Goal: Task Accomplishment & Management: Complete application form

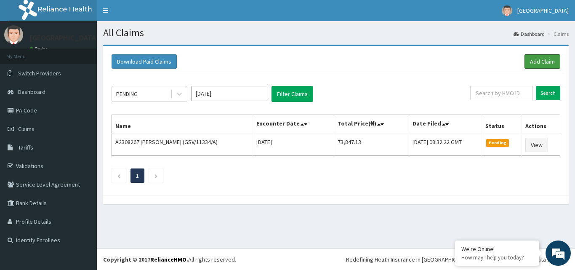
click at [531, 58] on link "Add Claim" at bounding box center [542, 61] width 36 height 14
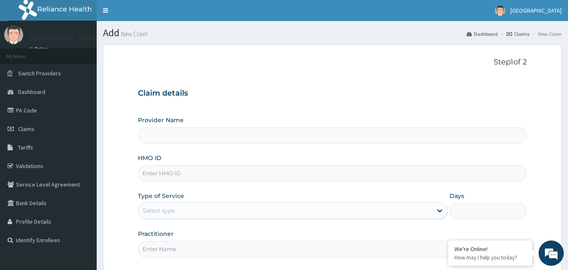
type input "[GEOGRAPHIC_DATA]"
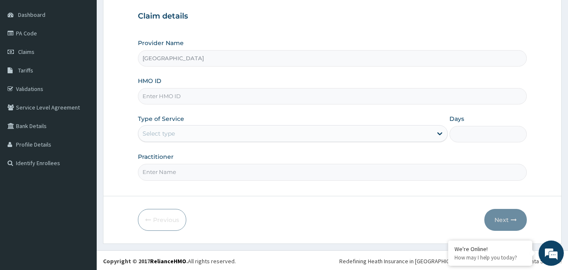
scroll to position [79, 0]
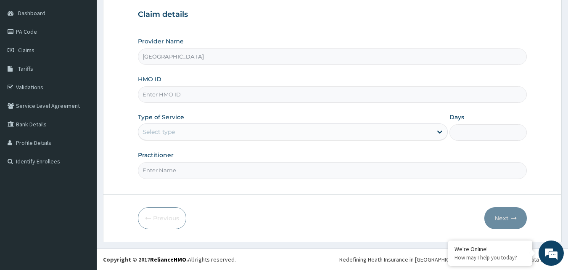
click at [184, 99] on input "HMO ID" at bounding box center [333, 94] width 390 height 16
type input "NOA/10009/C"
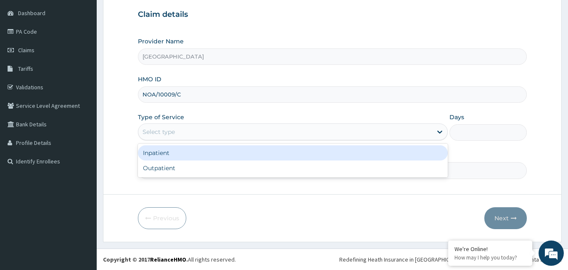
click at [170, 134] on div "Select type" at bounding box center [159, 131] width 32 height 8
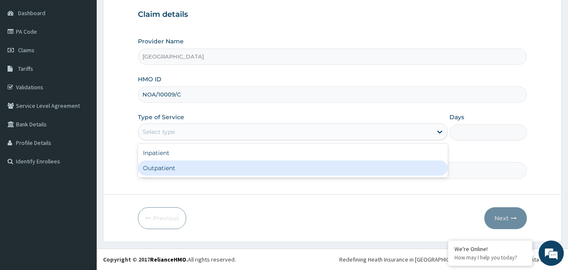
click at [160, 169] on div "Outpatient" at bounding box center [293, 167] width 310 height 15
type input "1"
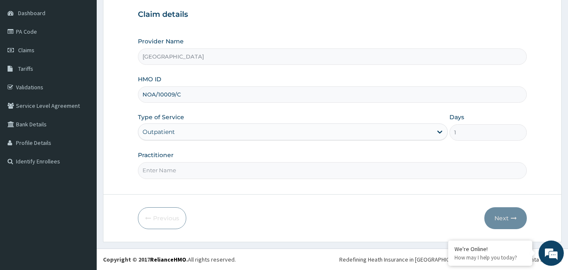
click at [167, 173] on input "Practitioner" at bounding box center [333, 170] width 390 height 16
type input "[PERSON_NAME]"
click at [507, 218] on button "Next" at bounding box center [506, 218] width 42 height 22
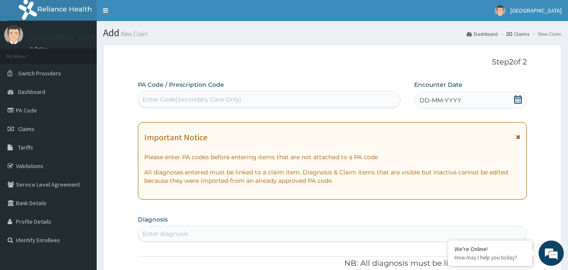
click at [183, 96] on div "Enter Code(Secondary Care Only)" at bounding box center [192, 99] width 99 height 8
drag, startPoint x: 175, startPoint y: 98, endPoint x: 155, endPoint y: 98, distance: 19.8
click at [155, 98] on div "Enter Code(Secondary Care Only)" at bounding box center [192, 99] width 99 height 8
drag, startPoint x: 154, startPoint y: 98, endPoint x: 143, endPoint y: 99, distance: 11.4
click at [141, 99] on div "Enter Code(Secondary Care Only)" at bounding box center [269, 99] width 263 height 13
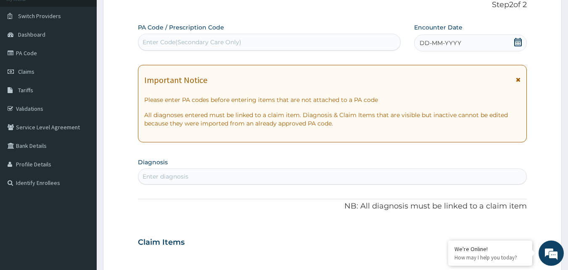
scroll to position [42, 0]
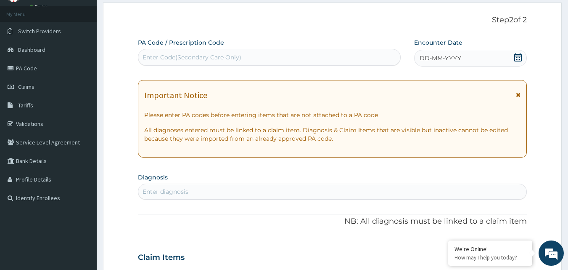
click at [215, 56] on div "Enter Code(Secondary Care Only)" at bounding box center [192, 57] width 99 height 8
drag, startPoint x: 215, startPoint y: 56, endPoint x: 196, endPoint y: 58, distance: 19.5
click at [196, 58] on div "Enter Code(Secondary Care Only)" at bounding box center [192, 57] width 99 height 8
paste input "PA/E4025C"
type input "PA/E4025C"
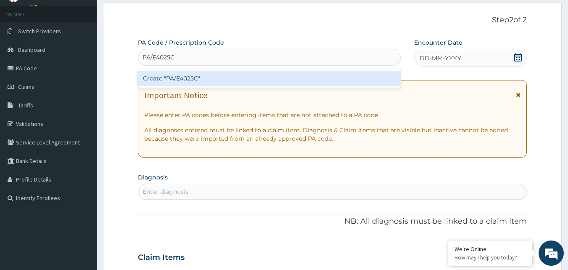
click at [193, 79] on div "Create "PA/E4025C"" at bounding box center [269, 78] width 263 height 15
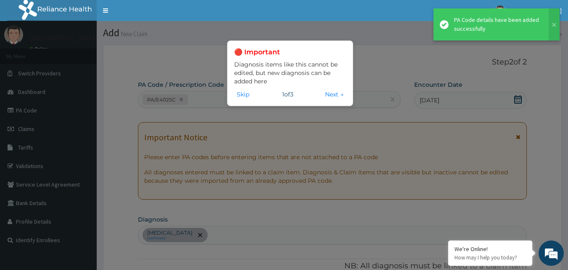
scroll to position [215, 0]
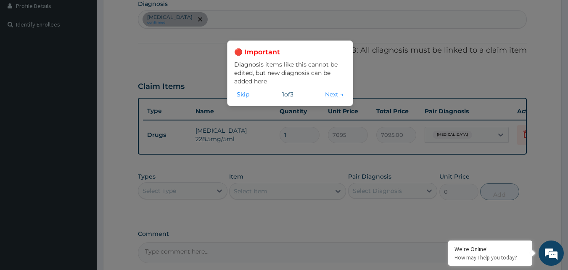
click at [339, 93] on button "Next →" at bounding box center [335, 94] width 24 height 9
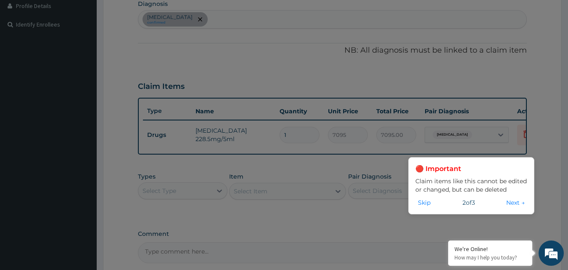
drag, startPoint x: 425, startPoint y: 203, endPoint x: 415, endPoint y: 201, distance: 10.2
click at [425, 203] on button "Skip" at bounding box center [425, 202] width 18 height 9
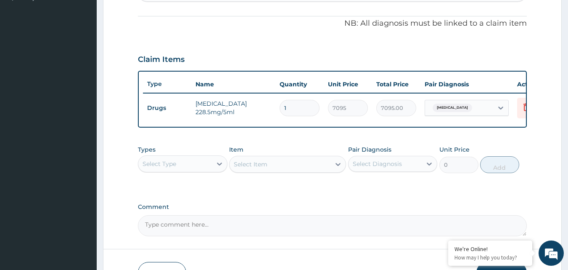
scroll to position [258, 0]
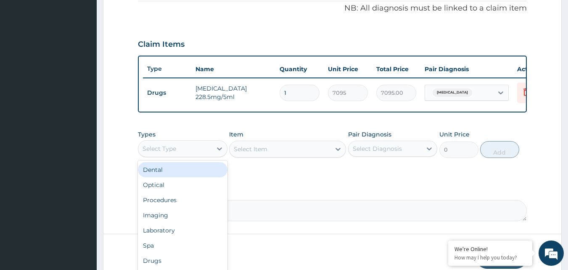
click at [205, 155] on div "Select Type" at bounding box center [175, 148] width 74 height 13
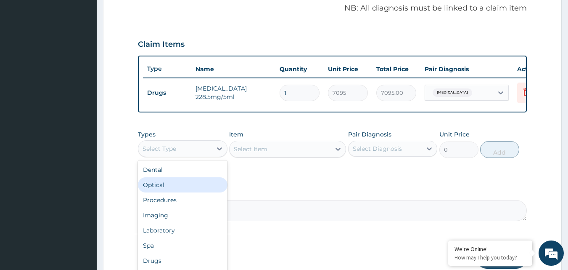
scroll to position [29, 0]
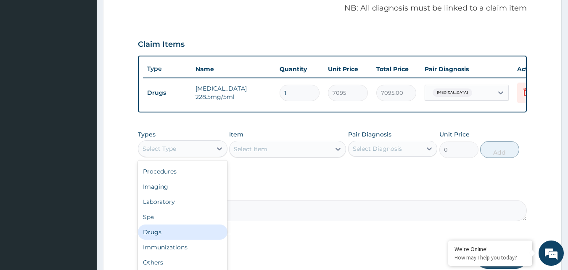
click at [162, 239] on div "Drugs" at bounding box center [183, 231] width 90 height 15
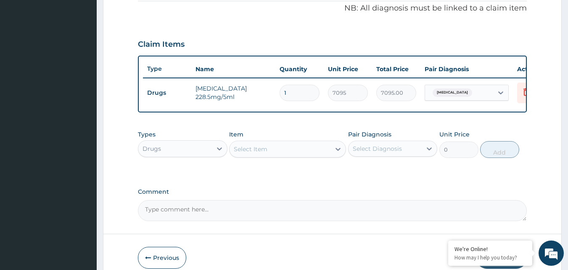
click at [303, 156] on div "Select Item" at bounding box center [280, 148] width 101 height 13
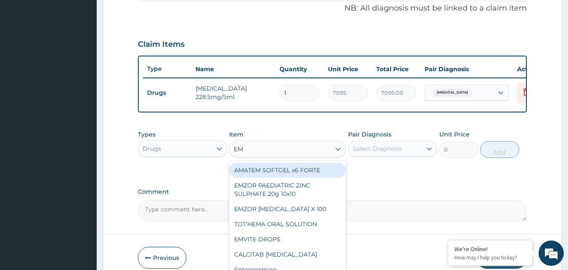
type input "E"
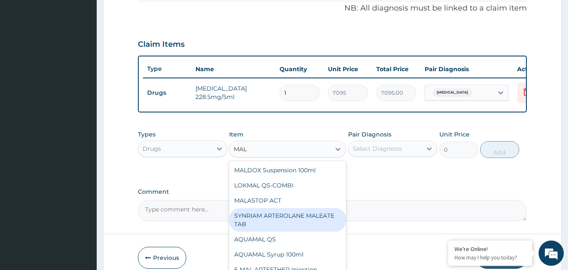
scroll to position [0, 0]
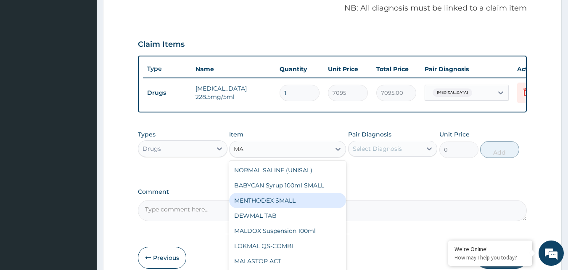
type input "M"
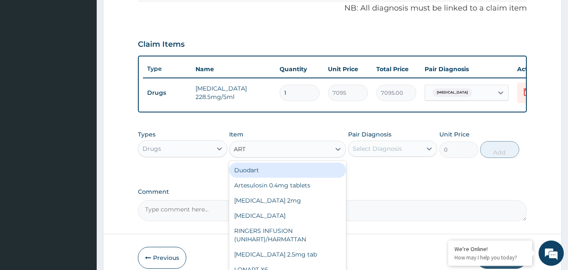
type input "ARTE"
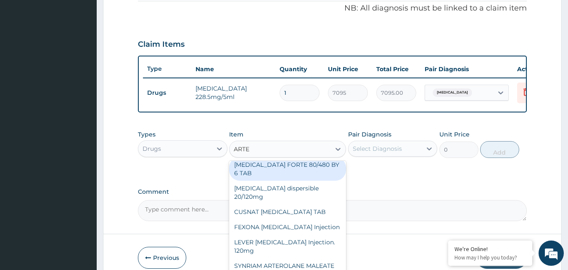
scroll to position [93, 0]
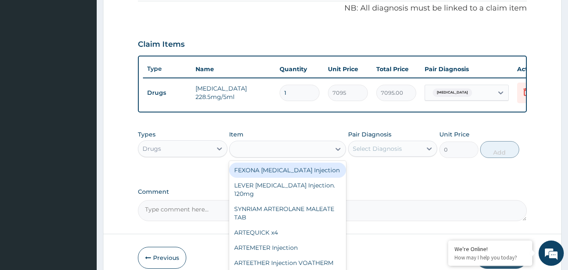
click at [265, 154] on div "ARTE" at bounding box center [280, 148] width 101 height 13
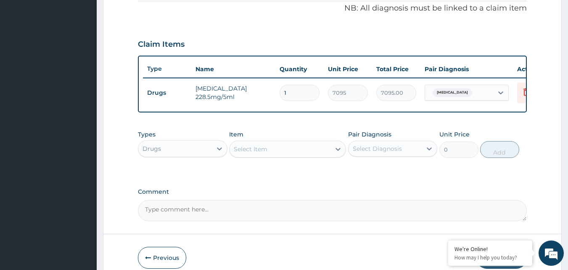
click at [262, 153] on div "Select Item" at bounding box center [251, 149] width 34 height 8
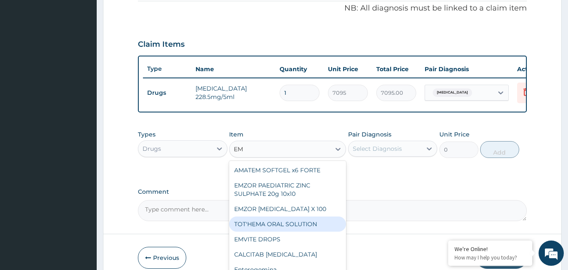
type input "E"
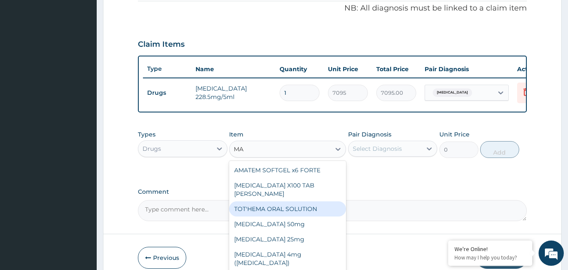
type input "MAL"
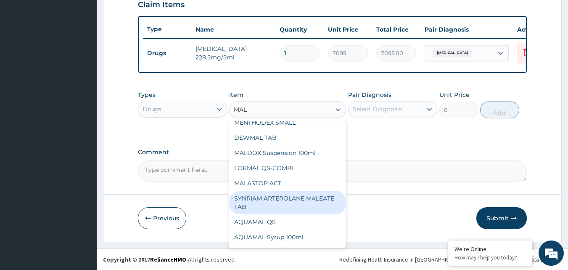
scroll to position [61, 0]
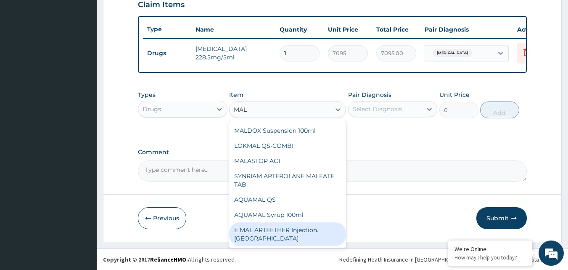
click at [295, 234] on div "E MAL ARTEETHER Injection. [GEOGRAPHIC_DATA]" at bounding box center [287, 234] width 117 height 24
type input "1773.75"
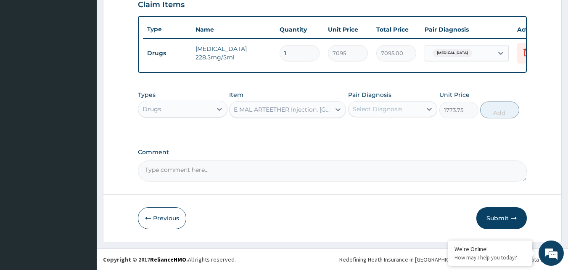
click at [385, 108] on div "Select Diagnosis" at bounding box center [377, 109] width 49 height 8
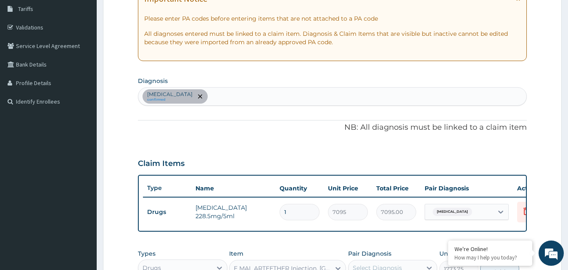
scroll to position [135, 0]
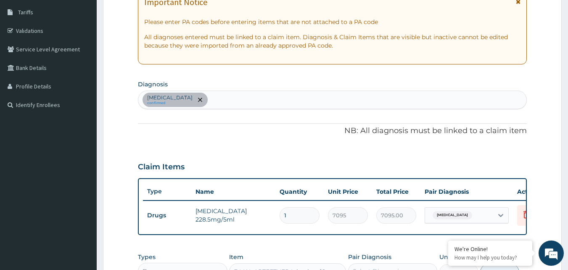
click at [234, 98] on div "Acute pharyngitis confirmed" at bounding box center [332, 100] width 389 height 18
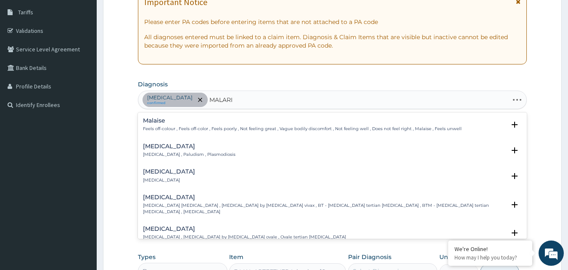
type input "[MEDICAL_DATA]"
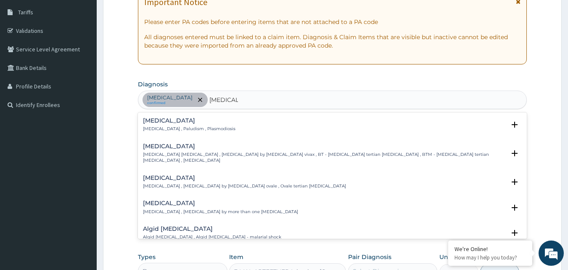
click at [215, 209] on p "[MEDICAL_DATA] , [MEDICAL_DATA] by more than one [MEDICAL_DATA]" at bounding box center [220, 212] width 155 height 6
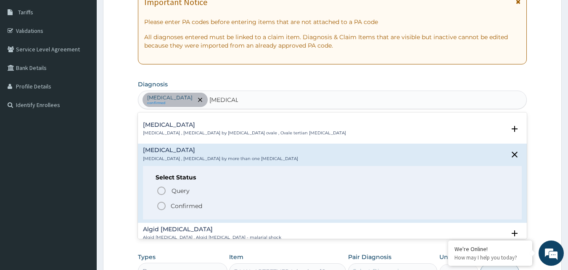
scroll to position [84, 0]
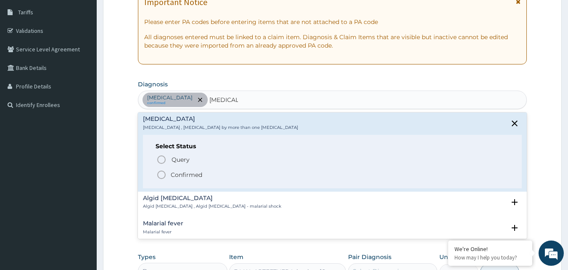
click at [187, 170] on p "Confirmed" at bounding box center [187, 174] width 32 height 8
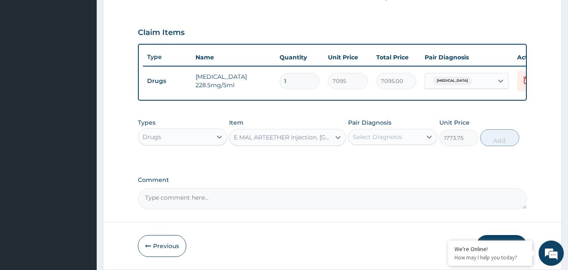
scroll to position [303, 0]
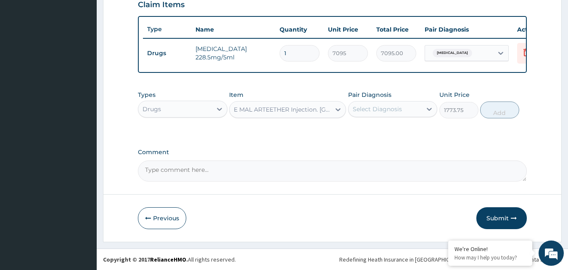
click at [419, 108] on div "Select Diagnosis" at bounding box center [386, 108] width 74 height 13
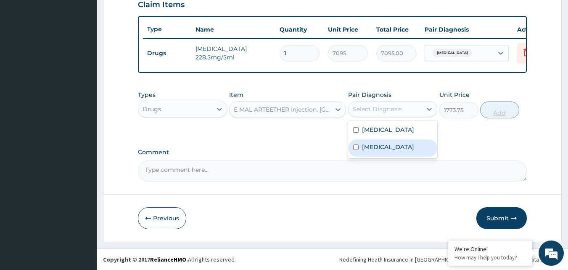
drag, startPoint x: 375, startPoint y: 147, endPoint x: 518, endPoint y: 109, distance: 148.1
click at [377, 148] on label "[MEDICAL_DATA]" at bounding box center [388, 147] width 52 height 8
checkbox input "true"
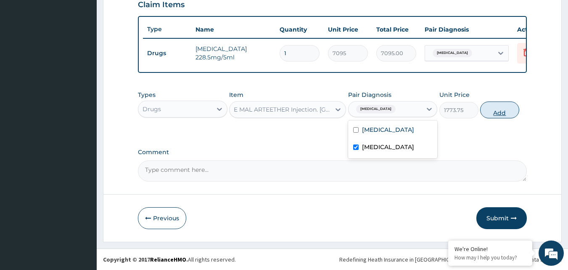
click at [500, 113] on button "Add" at bounding box center [500, 109] width 39 height 17
type input "0"
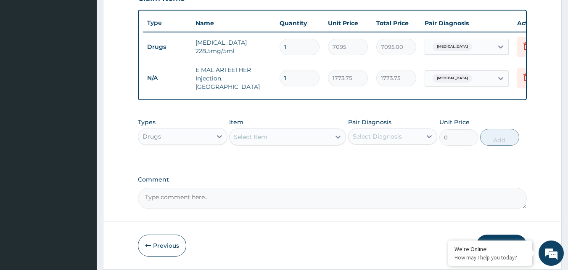
drag, startPoint x: 297, startPoint y: 76, endPoint x: 239, endPoint y: 77, distance: 57.6
click at [239, 77] on tr "N/A E MAL ARTEETHER Injection. FIDSON 1 1773.75 1773.75 [MEDICAL_DATA] Delete" at bounding box center [349, 78] width 412 height 34
type input "3"
type input "5321.25"
type input "3"
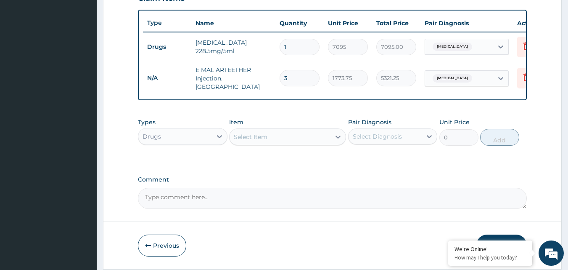
click at [282, 140] on div "Select Item" at bounding box center [280, 136] width 101 height 13
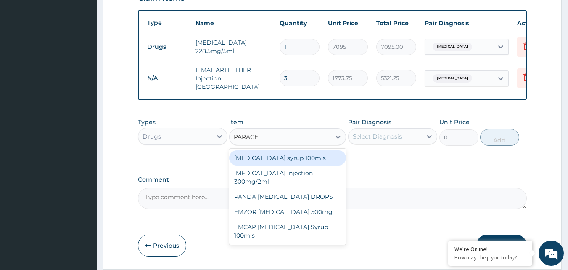
type input "PARACET"
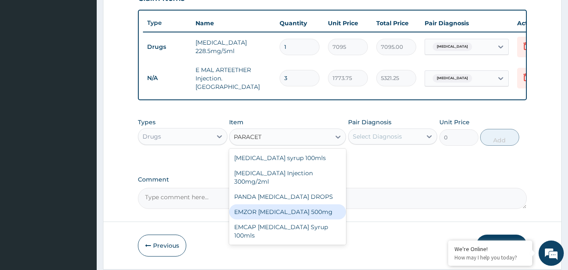
click at [318, 215] on div "EMZOR [MEDICAL_DATA] 500mg" at bounding box center [287, 211] width 117 height 15
type input "23.65"
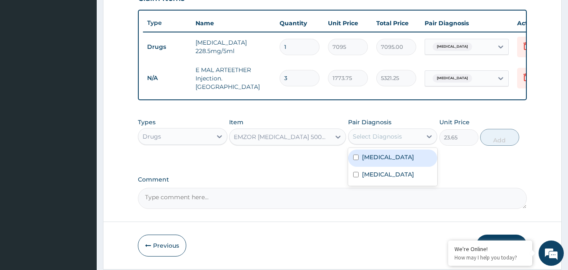
click at [379, 137] on div "Select Diagnosis" at bounding box center [377, 136] width 49 height 8
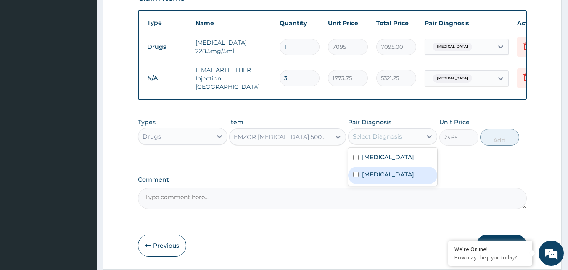
click at [372, 175] on label "[MEDICAL_DATA]" at bounding box center [388, 174] width 52 height 8
checkbox input "true"
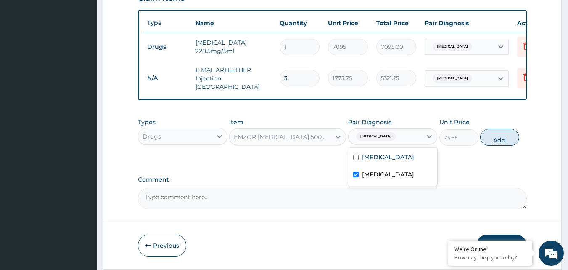
click at [502, 143] on button "Add" at bounding box center [500, 137] width 39 height 17
type input "0"
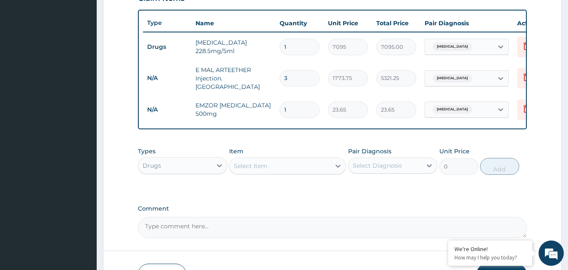
click at [300, 106] on input "1" at bounding box center [300, 109] width 40 height 16
type input "18"
type input "425.70"
type input "18"
click at [261, 170] on div "Select Item" at bounding box center [251, 166] width 34 height 8
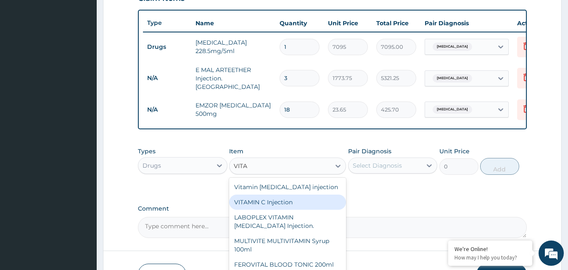
scroll to position [0, 0]
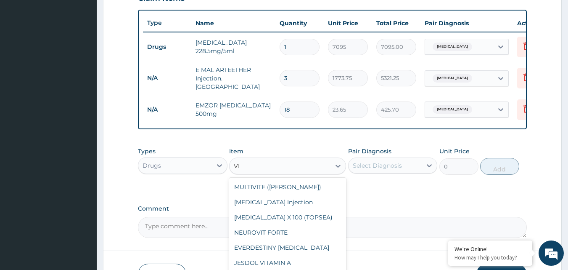
type input "V"
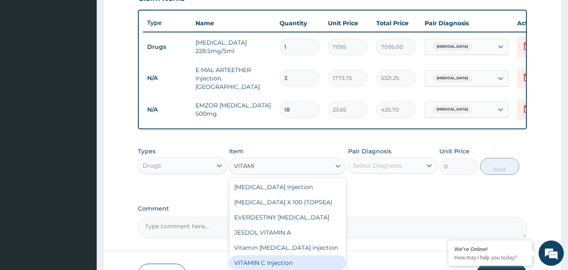
type input "VITAMIN"
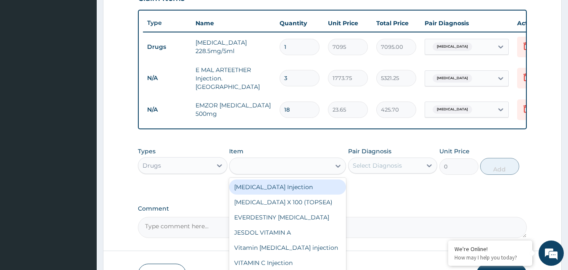
click at [267, 167] on div "VITAMIN" at bounding box center [280, 165] width 101 height 13
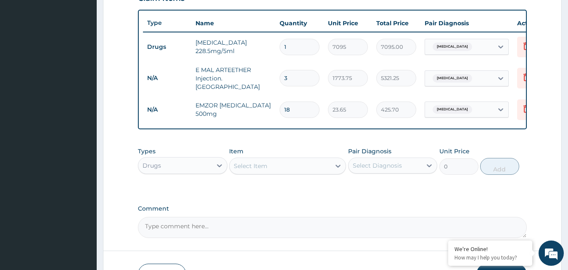
click at [268, 167] on div "Select Item" at bounding box center [280, 165] width 101 height 13
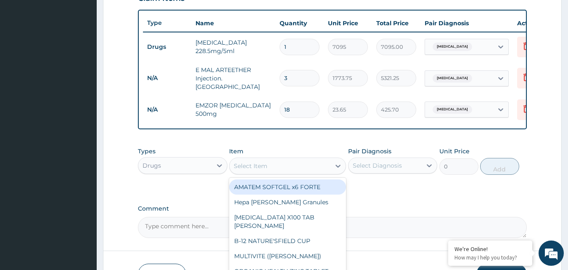
click at [297, 109] on input "18" at bounding box center [300, 109] width 40 height 16
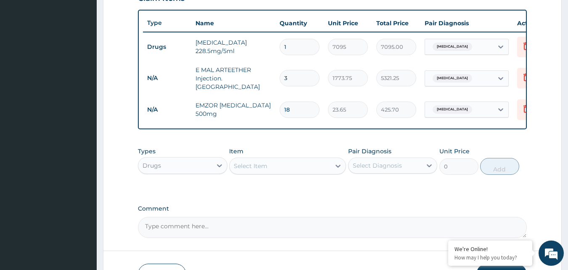
drag, startPoint x: 238, startPoint y: 105, endPoint x: 231, endPoint y: 106, distance: 7.2
click at [231, 106] on tr "N/A EMZOR PARACETAMOL 500mg 18 23.65 425.70 Mixed malaria Delete" at bounding box center [349, 109] width 412 height 29
type input "3"
type input "70.95"
type input "30"
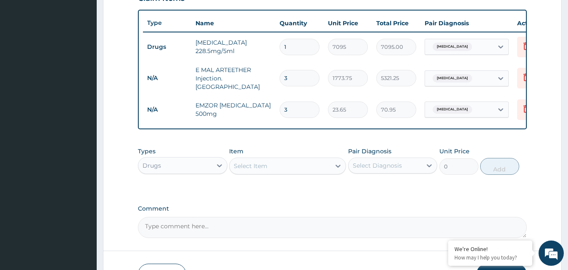
type input "709.50"
drag, startPoint x: 289, startPoint y: 107, endPoint x: 256, endPoint y: 107, distance: 33.2
click at [256, 107] on tr "N/A EMZOR PARACETAMOL 500mg 30 23.65 709.50 Mixed malaria Delete" at bounding box center [349, 109] width 412 height 29
type input "1"
type input "23.65"
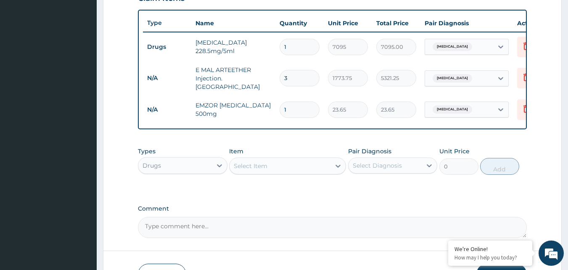
type input "18"
type input "425.70"
click at [255, 168] on div "Select Item" at bounding box center [251, 166] width 34 height 8
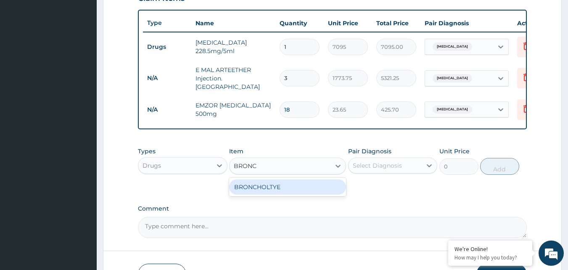
type input "BRONCH"
click at [282, 193] on div "BRONCHOLTYE" at bounding box center [287, 186] width 117 height 15
type input "1773.75"
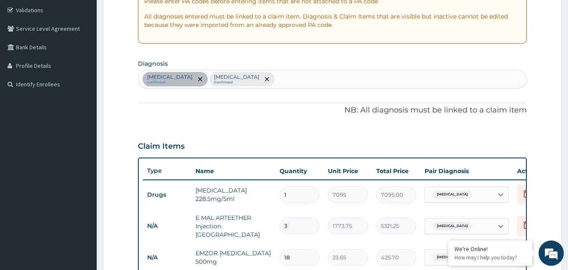
scroll to position [135, 0]
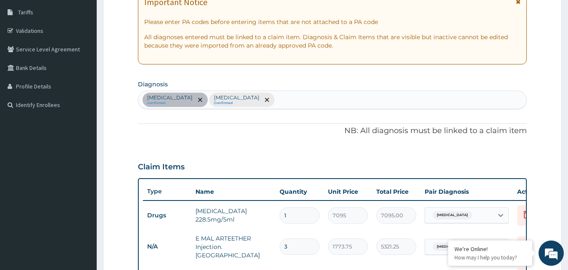
click at [282, 102] on div "Acute pharyngitis confirmed Mixed malaria Confirmed" at bounding box center [332, 100] width 389 height 18
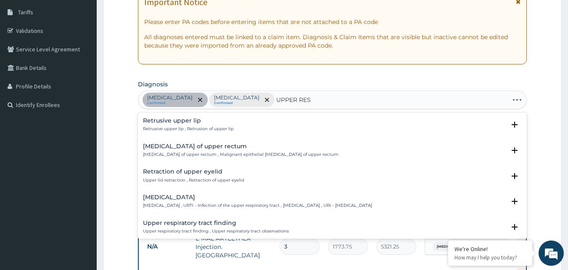
type input "UPPER RESP"
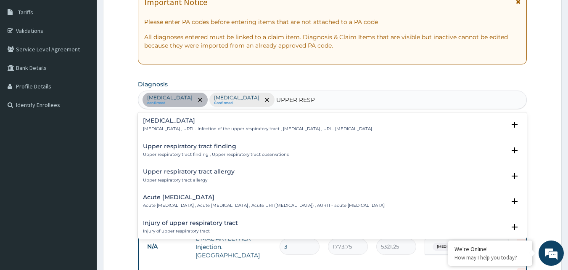
click at [218, 127] on p "[MEDICAL_DATA] , URTI - Infection of the upper respiratory tract , [MEDICAL_DAT…" at bounding box center [257, 129] width 229 height 6
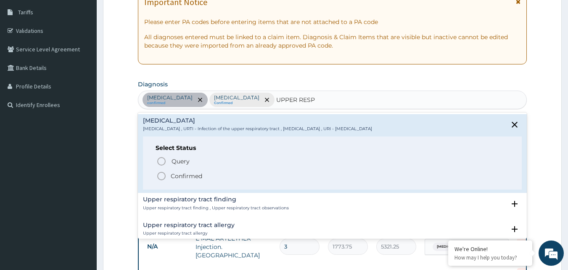
click at [179, 175] on p "Confirmed" at bounding box center [187, 176] width 32 height 8
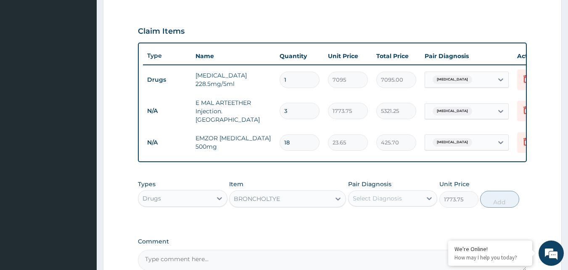
scroll to position [345, 0]
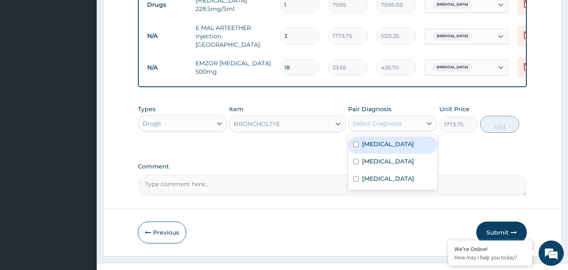
click at [396, 127] on div "Select Diagnosis" at bounding box center [377, 123] width 49 height 8
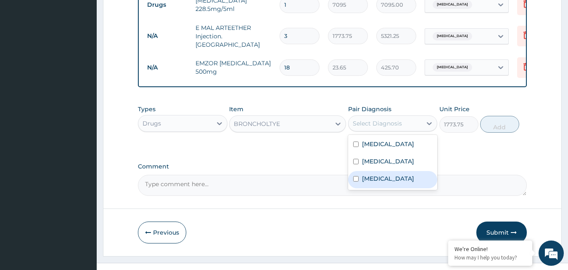
drag, startPoint x: 388, startPoint y: 183, endPoint x: 523, endPoint y: 149, distance: 140.1
click at [393, 183] on label "[MEDICAL_DATA]" at bounding box center [388, 178] width 52 height 8
checkbox input "true"
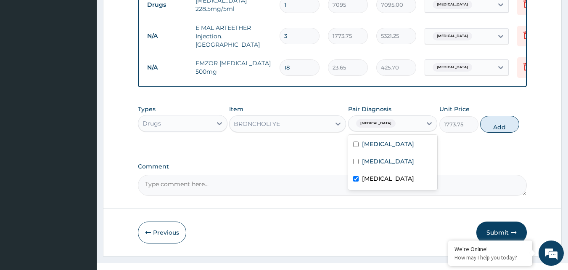
drag, startPoint x: 500, startPoint y: 127, endPoint x: 496, endPoint y: 125, distance: 4.7
click at [500, 127] on button "Add" at bounding box center [500, 124] width 39 height 17
type input "0"
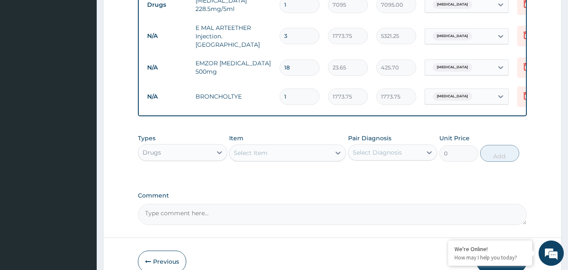
click at [259, 154] on div "Select Item" at bounding box center [251, 153] width 34 height 8
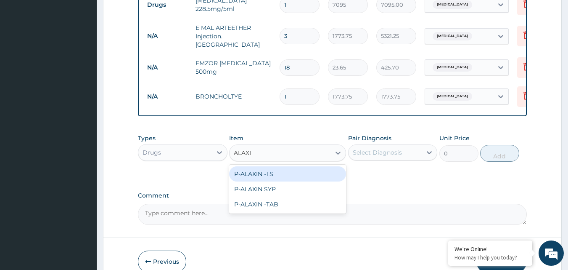
type input "ALAXIN"
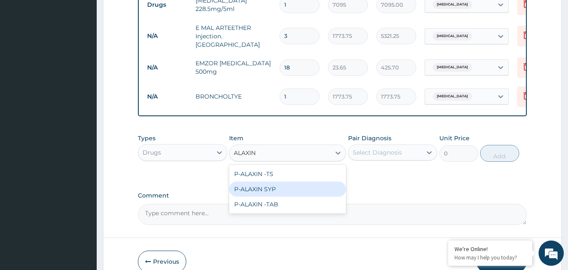
click at [271, 194] on div "P-ALAXIN SYP" at bounding box center [287, 188] width 117 height 15
type input "2128.5"
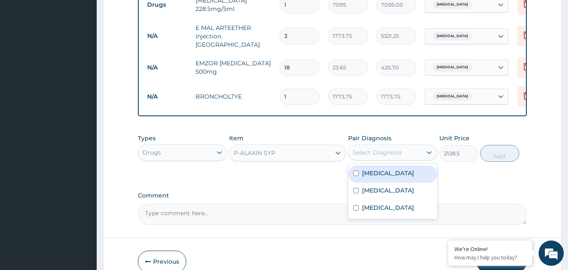
click at [394, 155] on div "Select Diagnosis" at bounding box center [377, 152] width 49 height 8
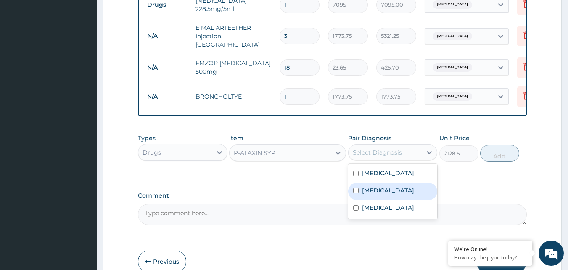
drag, startPoint x: 387, startPoint y: 192, endPoint x: 570, endPoint y: 152, distance: 187.4
click at [392, 191] on label "[MEDICAL_DATA]" at bounding box center [388, 190] width 52 height 8
checkbox input "true"
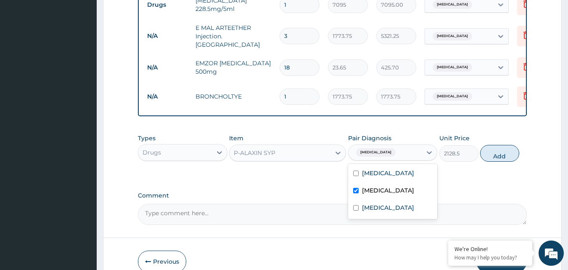
click at [495, 155] on button "Add" at bounding box center [500, 153] width 39 height 17
type input "0"
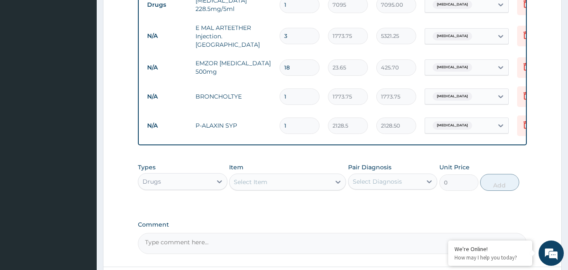
scroll to position [388, 0]
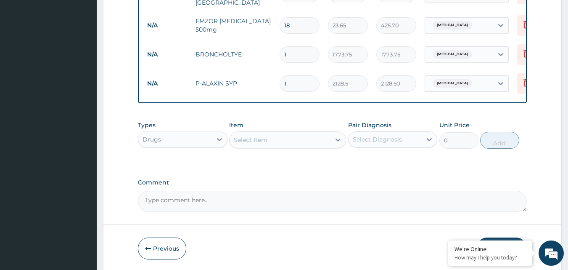
click at [266, 146] on div "Select Item" at bounding box center [280, 139] width 101 height 13
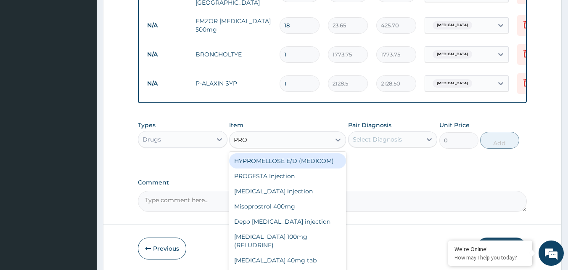
type input "PROM"
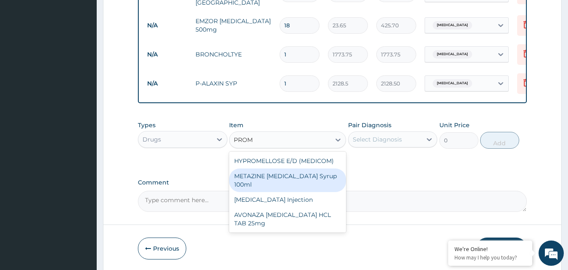
click at [309, 182] on div "METAZINE [MEDICAL_DATA] Syrup 100ml" at bounding box center [287, 180] width 117 height 24
type input "1419"
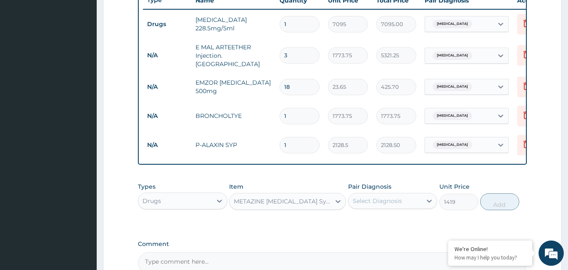
scroll to position [177, 0]
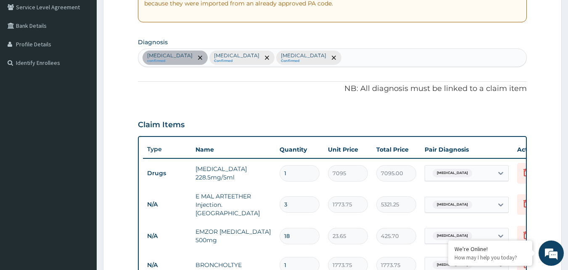
click at [372, 58] on div "Acute pharyngitis confirmed Mixed malaria Confirmed Upper respiratory infection…" at bounding box center [332, 58] width 389 height 18
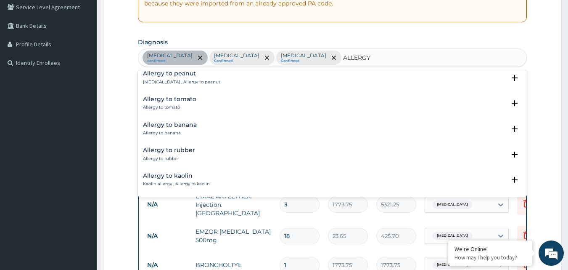
scroll to position [859, 0]
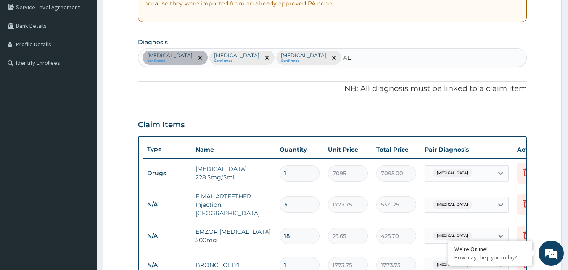
type input "A"
type input "RHINI"
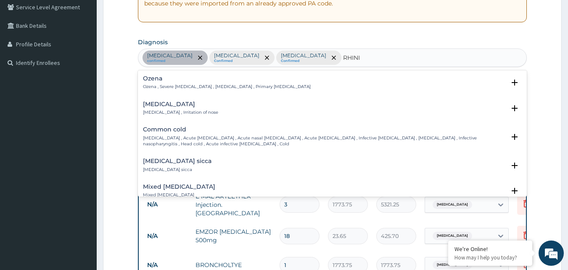
click at [183, 109] on div "Rhinitis Rhinitis , Irritation of nose" at bounding box center [180, 108] width 75 height 15
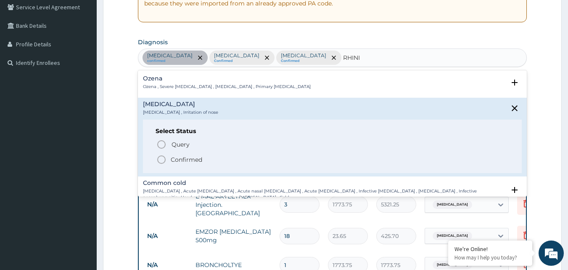
drag, startPoint x: 189, startPoint y: 160, endPoint x: 213, endPoint y: 149, distance: 26.9
click at [190, 159] on p "Confirmed" at bounding box center [187, 159] width 32 height 8
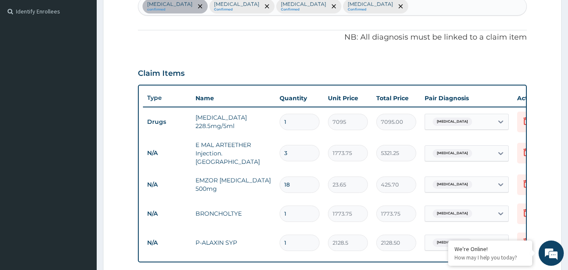
scroll to position [420, 0]
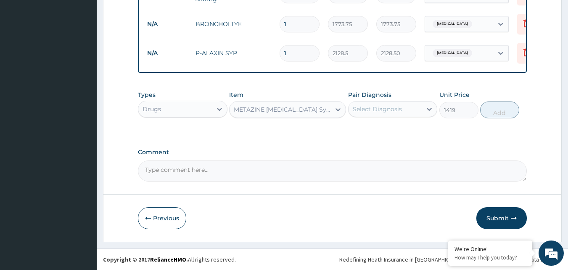
click at [409, 112] on div "Select Diagnosis" at bounding box center [386, 108] width 74 height 13
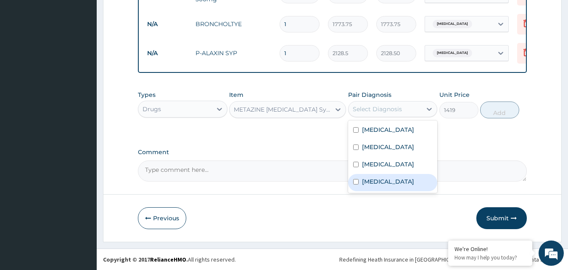
click at [388, 188] on div "[MEDICAL_DATA]" at bounding box center [393, 182] width 90 height 17
checkbox input "true"
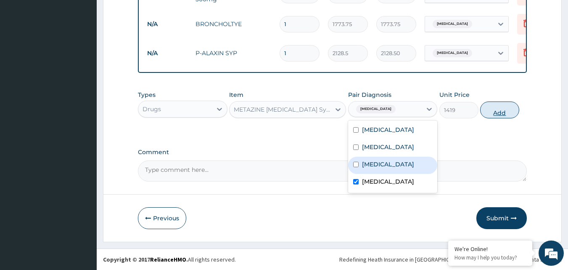
click at [501, 112] on button "Add" at bounding box center [500, 109] width 39 height 17
type input "0"
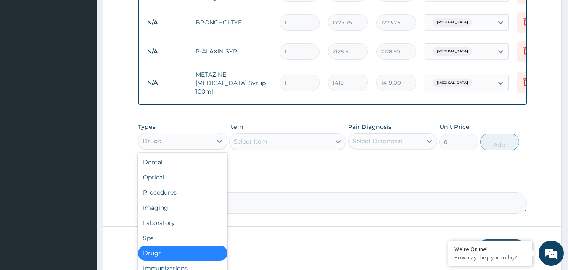
click at [187, 145] on div "Drugs" at bounding box center [175, 140] width 74 height 13
drag, startPoint x: 171, startPoint y: 226, endPoint x: 240, endPoint y: 191, distance: 77.5
click at [170, 224] on div "Laboratory" at bounding box center [183, 222] width 90 height 15
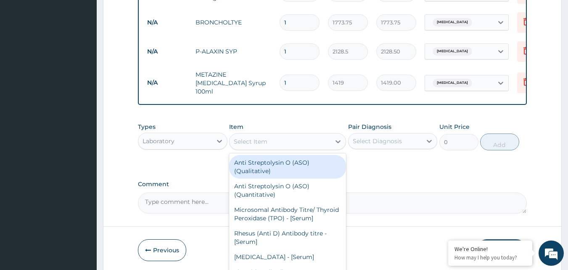
click at [260, 143] on div "Select Item" at bounding box center [251, 141] width 34 height 8
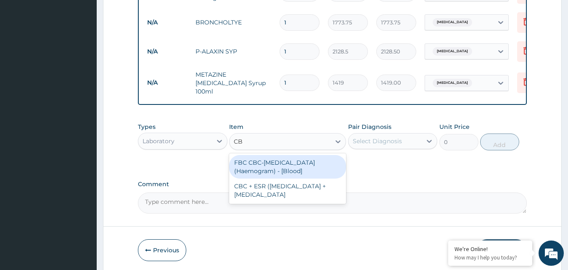
type input "CBC"
drag, startPoint x: 281, startPoint y: 167, endPoint x: 316, endPoint y: 159, distance: 36.5
click at [281, 166] on div "FBC CBC-[MEDICAL_DATA] (Haemogram) - [Blood]" at bounding box center [287, 167] width 117 height 24
type input "4300"
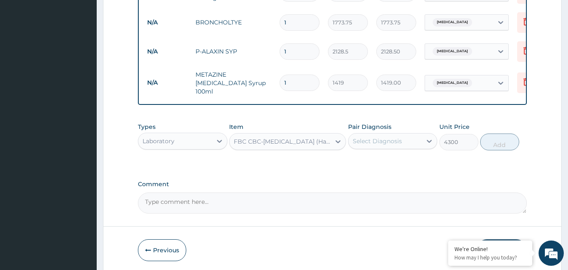
click at [377, 143] on div "Select Diagnosis" at bounding box center [377, 141] width 49 height 8
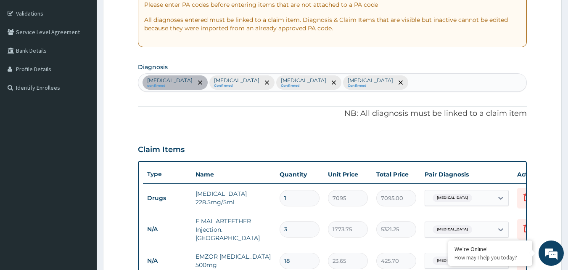
scroll to position [83, 0]
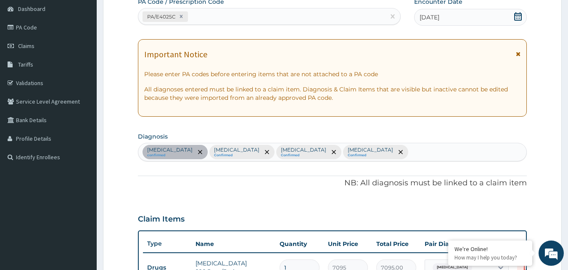
click at [417, 153] on div "Acute pharyngitis confirmed Mixed malaria Confirmed Upper respiratory infection…" at bounding box center [332, 152] width 389 height 18
type input "[MEDICAL_DATA]"
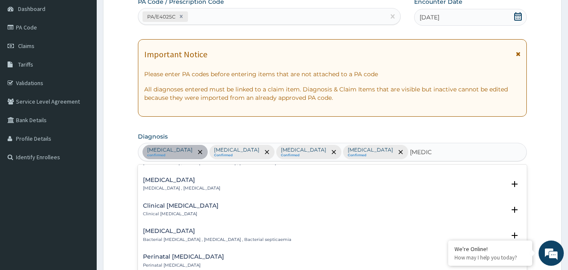
scroll to position [84, 0]
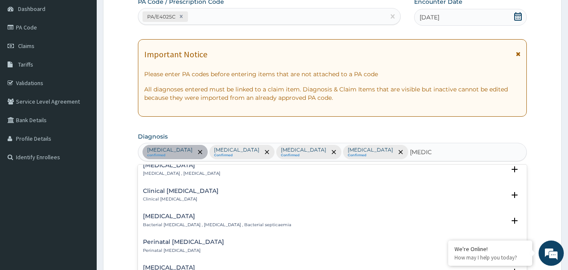
click at [199, 227] on p "Bacterial [MEDICAL_DATA] , [MEDICAL_DATA] , Bacterial septicaemia" at bounding box center [217, 225] width 149 height 6
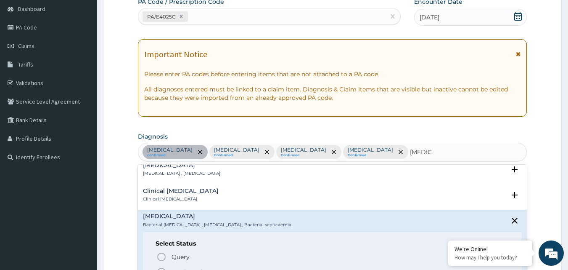
scroll to position [168, 0]
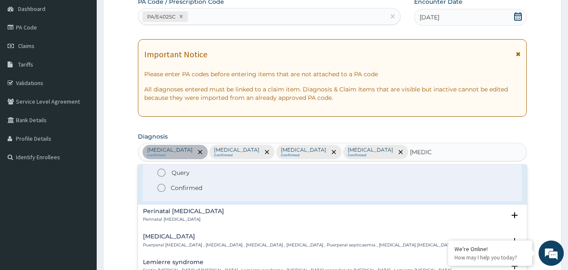
drag, startPoint x: 191, startPoint y: 188, endPoint x: 285, endPoint y: 183, distance: 94.4
click at [196, 190] on p "Confirmed" at bounding box center [187, 187] width 32 height 8
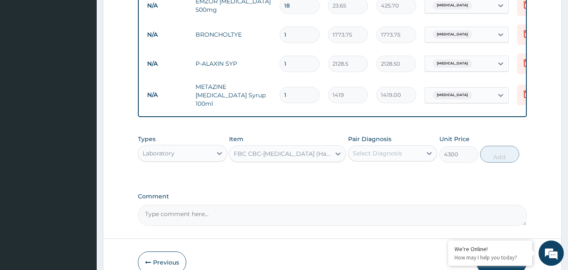
scroll to position [420, 0]
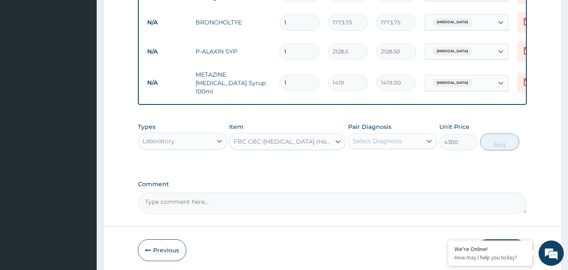
click at [405, 143] on div "Select Diagnosis" at bounding box center [386, 140] width 74 height 13
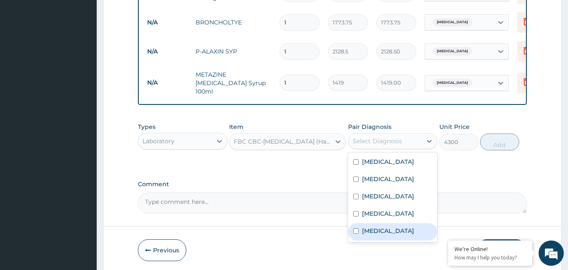
click at [401, 235] on label "[MEDICAL_DATA]" at bounding box center [388, 230] width 52 height 8
checkbox input "true"
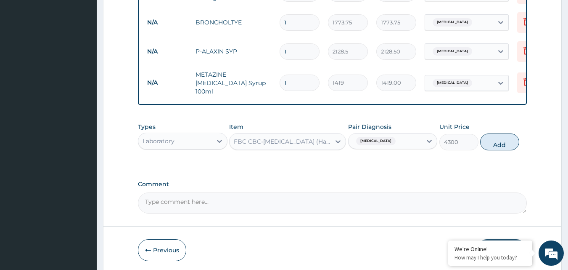
drag, startPoint x: 495, startPoint y: 144, endPoint x: 479, endPoint y: 137, distance: 17.5
click at [496, 144] on button "Add" at bounding box center [500, 141] width 39 height 17
type input "0"
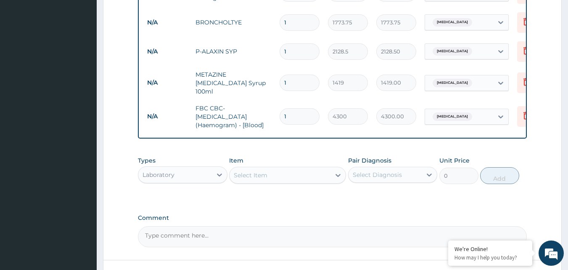
type input "0"
type input "0.00"
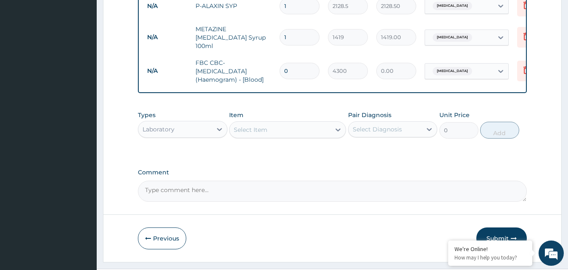
scroll to position [487, 0]
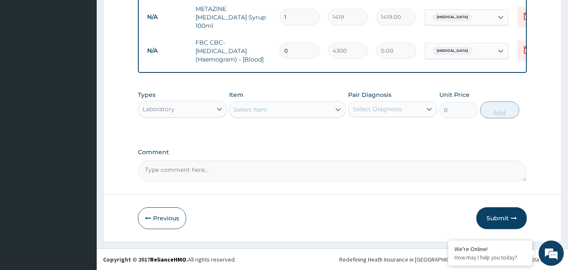
type input "0"
click at [258, 108] on div "Select Item" at bounding box center [251, 109] width 34 height 8
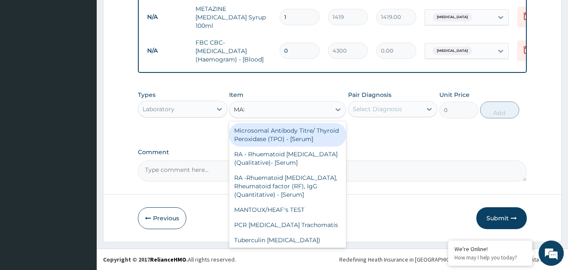
type input "MALA"
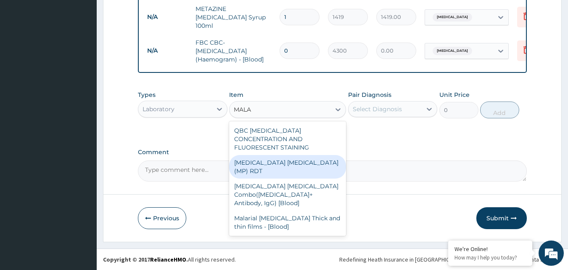
click at [295, 155] on div "[MEDICAL_DATA] [MEDICAL_DATA] (MP) RDT" at bounding box center [287, 167] width 117 height 24
type input "1612.5"
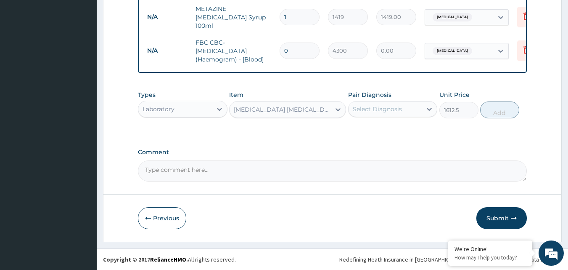
click at [411, 109] on div "Select Diagnosis" at bounding box center [386, 108] width 74 height 13
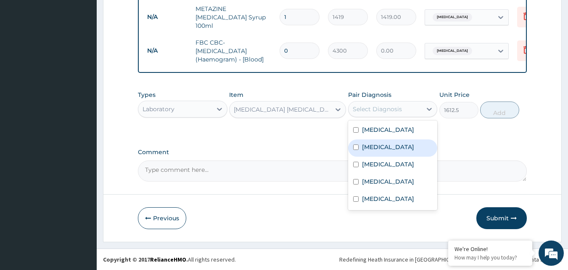
drag, startPoint x: 383, startPoint y: 150, endPoint x: 469, endPoint y: 141, distance: 85.9
click at [383, 149] on label "[MEDICAL_DATA]" at bounding box center [388, 147] width 52 height 8
checkbox input "true"
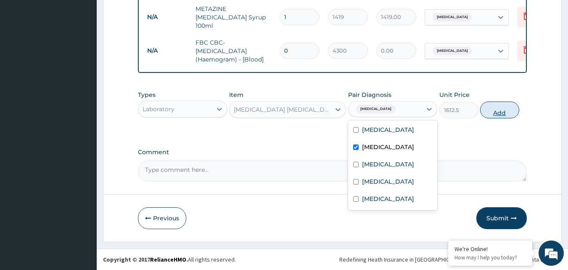
click at [487, 106] on button "Add" at bounding box center [500, 109] width 39 height 17
type input "0"
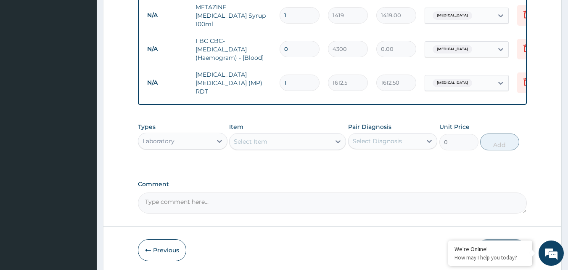
click at [167, 137] on div "Laboratory" at bounding box center [159, 141] width 32 height 8
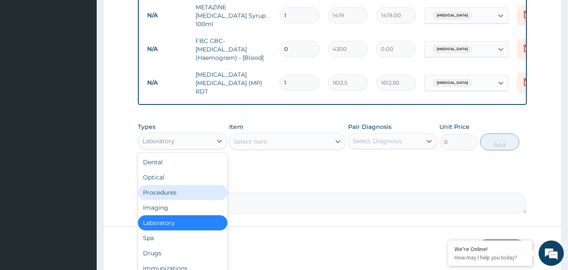
drag, startPoint x: 161, startPoint y: 191, endPoint x: 191, endPoint y: 191, distance: 30.7
click at [162, 191] on div "Procedures" at bounding box center [183, 192] width 90 height 15
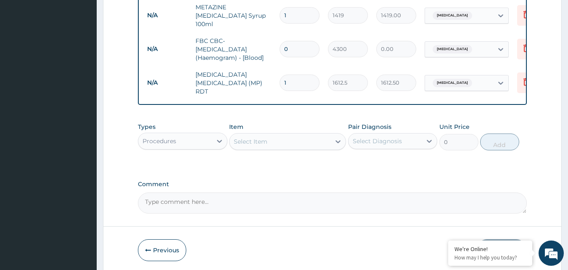
click at [274, 136] on div "Select Item" at bounding box center [280, 141] width 101 height 13
type input "G"
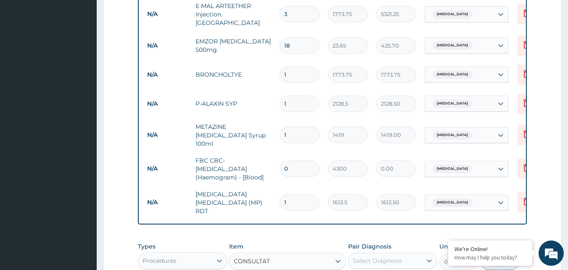
scroll to position [361, 0]
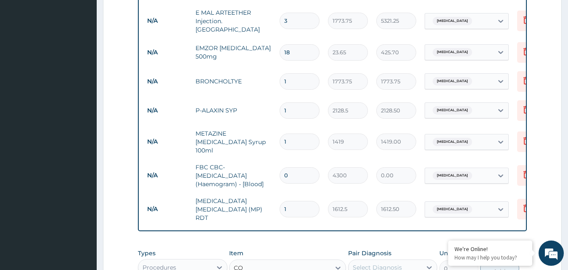
type input "C"
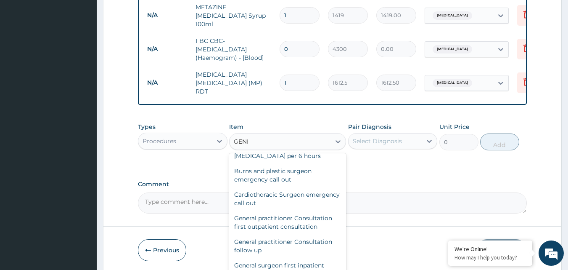
scroll to position [39, 0]
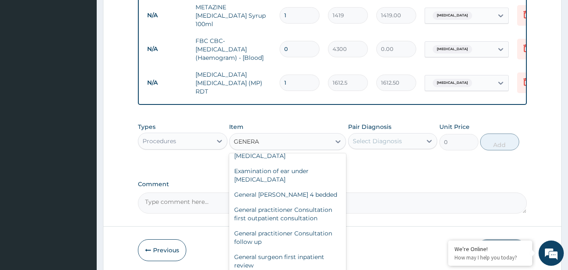
type input "GENERAL"
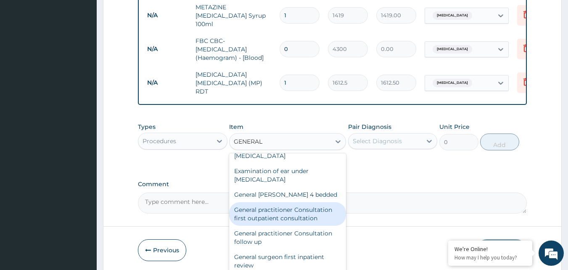
click at [295, 216] on div "General practitioner Consultation first outpatient consultation" at bounding box center [287, 214] width 117 height 24
type input "3547.5"
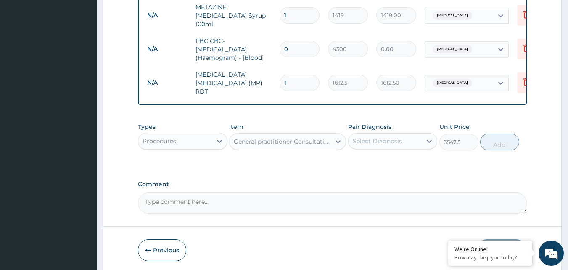
click at [382, 139] on div "Select Diagnosis" at bounding box center [377, 141] width 49 height 8
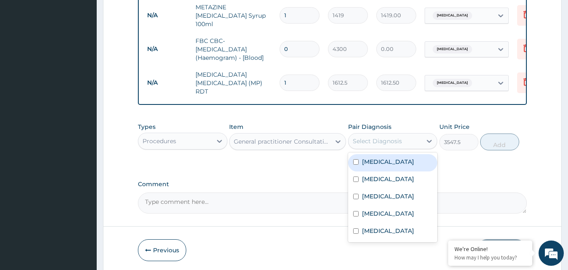
click at [390, 159] on label "Acute pharyngitis" at bounding box center [388, 161] width 52 height 8
checkbox input "true"
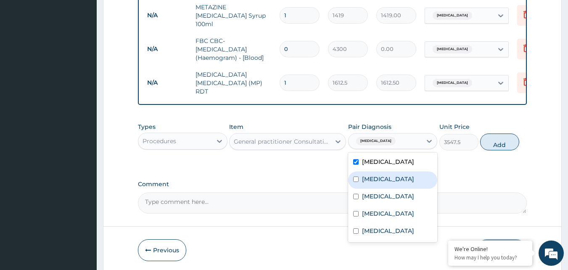
click at [358, 178] on input "checkbox" at bounding box center [355, 178] width 5 height 5
checkbox input "true"
click at [355, 161] on input "checkbox" at bounding box center [355, 161] width 5 height 5
checkbox input "false"
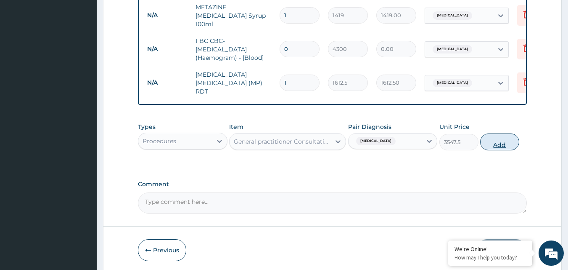
click at [501, 140] on button "Add" at bounding box center [500, 141] width 39 height 17
type input "0"
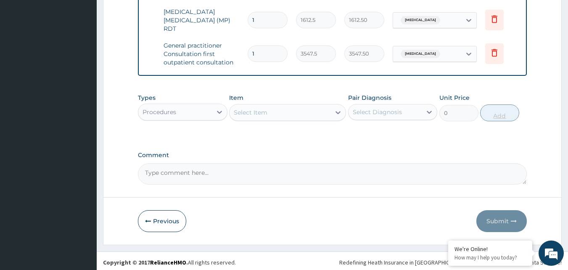
scroll to position [0, 33]
click at [243, 175] on textarea "Comment" at bounding box center [333, 173] width 390 height 21
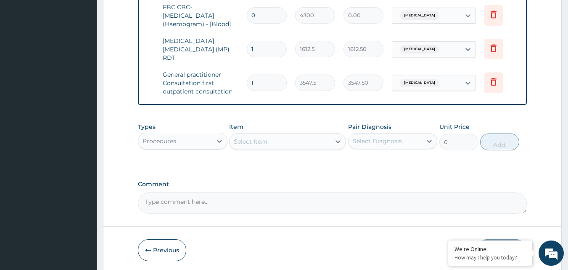
scroll to position [507, 0]
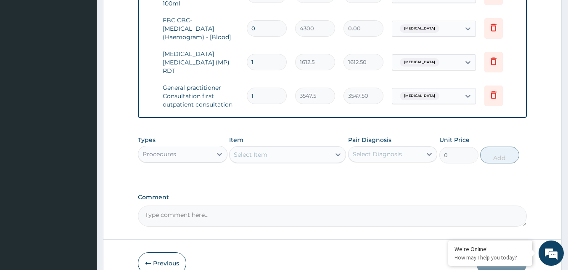
click at [275, 150] on div "Select Item" at bounding box center [280, 154] width 101 height 13
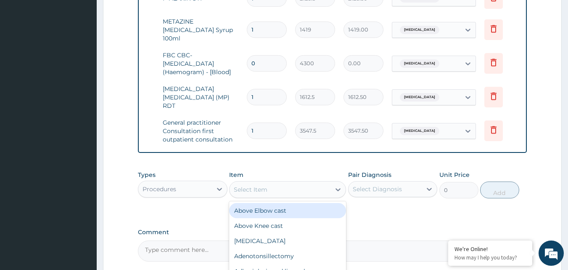
scroll to position [423, 0]
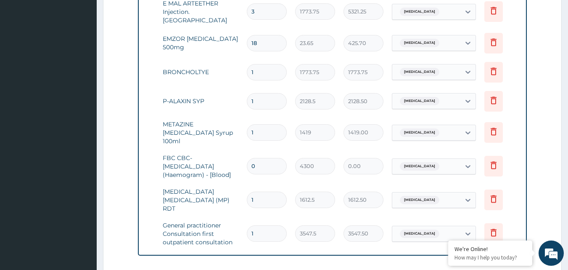
scroll to position [381, 0]
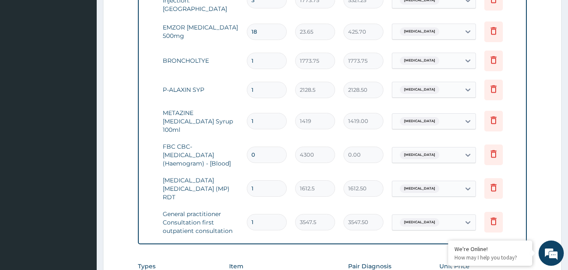
click at [266, 154] on input "0" at bounding box center [267, 154] width 40 height 16
drag, startPoint x: 226, startPoint y: 149, endPoint x: 220, endPoint y: 149, distance: 6.3
click at [220, 149] on tr "N/A FBC CBC-Complete Blood Count (Haemogram) - [Blood] 0 4300 0.00 Bacterial se…" at bounding box center [316, 155] width 412 height 34
type input "1"
type input "4300.00"
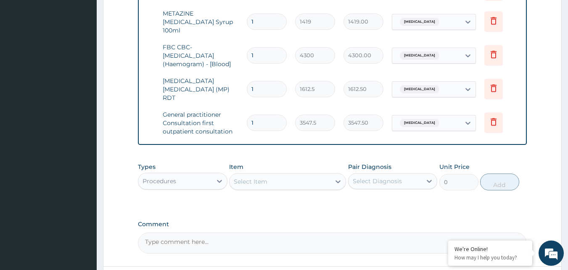
scroll to position [550, 0]
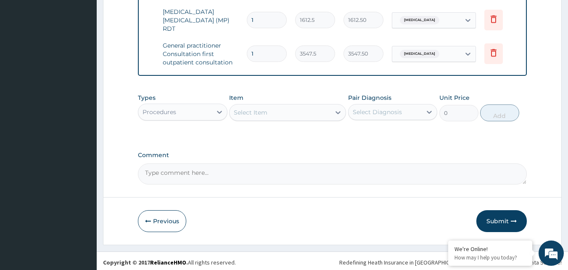
type input "1"
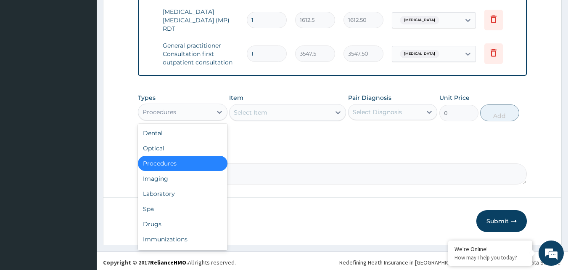
click at [190, 114] on div "Procedures" at bounding box center [175, 111] width 74 height 13
drag, startPoint x: 156, startPoint y: 221, endPoint x: 256, endPoint y: 112, distance: 148.3
click at [156, 221] on div "Drugs" at bounding box center [183, 223] width 90 height 15
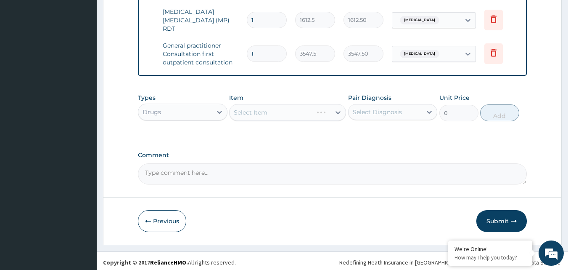
click at [279, 113] on div "Select Item" at bounding box center [287, 112] width 117 height 17
click at [268, 108] on div "Select Item" at bounding box center [271, 112] width 83 height 13
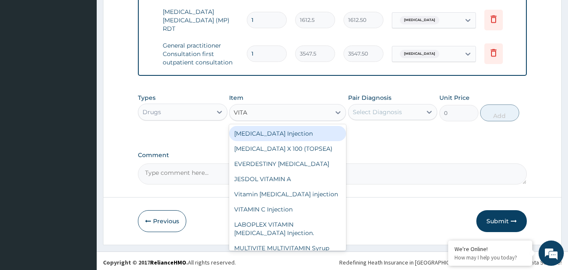
type input "VITAM"
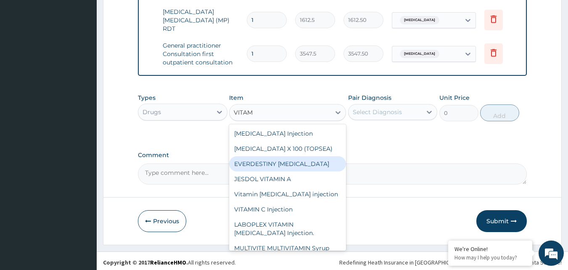
scroll to position [30, 0]
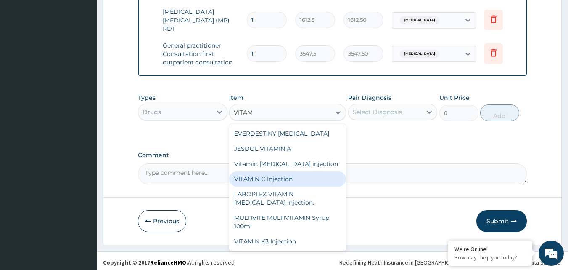
click at [282, 180] on div "VITAMIN C Injection" at bounding box center [287, 178] width 117 height 15
type input "141.9"
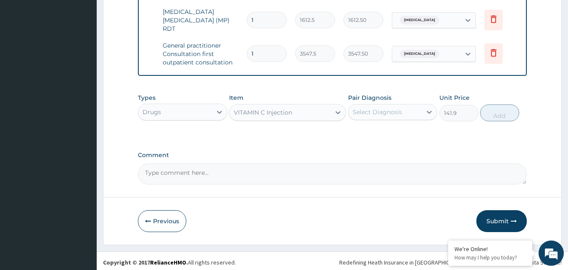
click at [390, 110] on div "Select Diagnosis" at bounding box center [377, 112] width 49 height 8
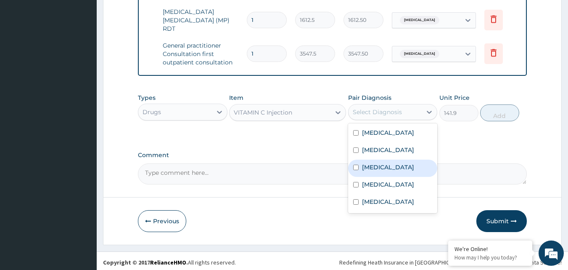
click at [394, 168] on label "[MEDICAL_DATA]" at bounding box center [388, 167] width 52 height 8
checkbox input "true"
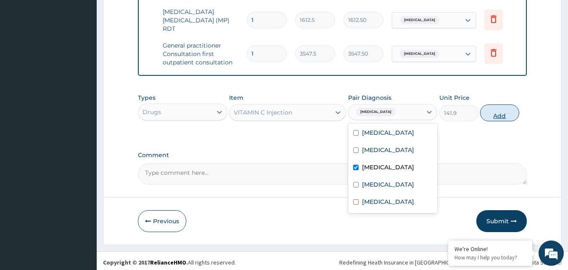
click at [506, 111] on button "Add" at bounding box center [500, 112] width 39 height 17
type input "0"
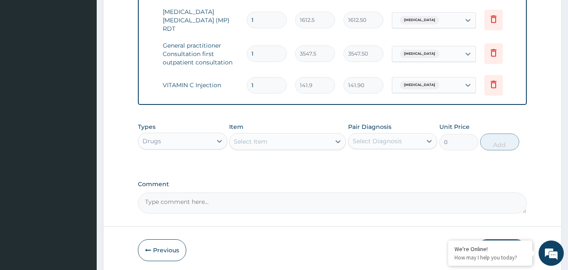
drag, startPoint x: 266, startPoint y: 75, endPoint x: 158, endPoint y: 66, distance: 108.5
click at [162, 71] on tr "N/A VITAMIN C Injection 1 141.9 141.90 [MEDICAL_DATA] Delete" at bounding box center [316, 85] width 412 height 29
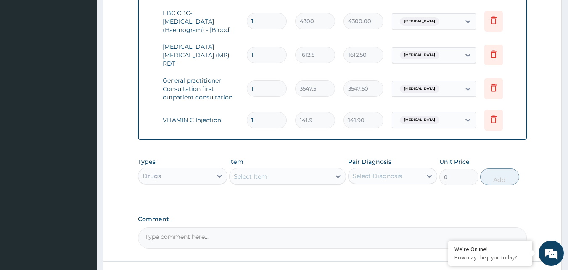
scroll to position [465, 0]
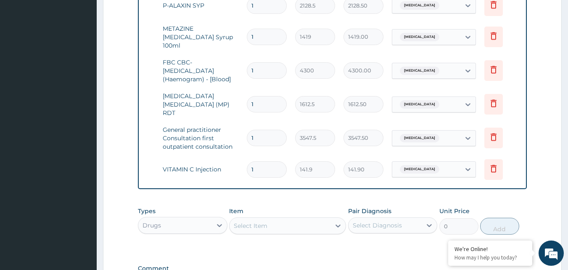
type input "2"
type input "283.80"
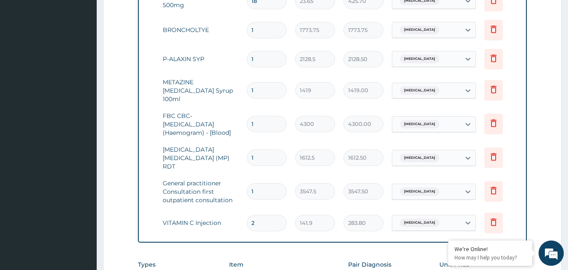
scroll to position [550, 0]
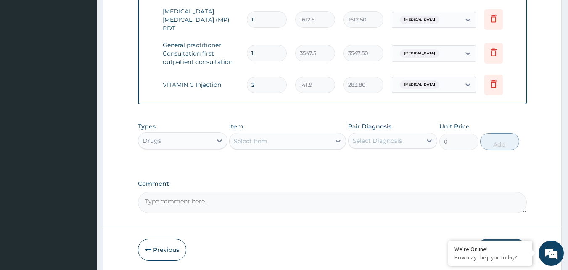
type input "1"
type input "141.90"
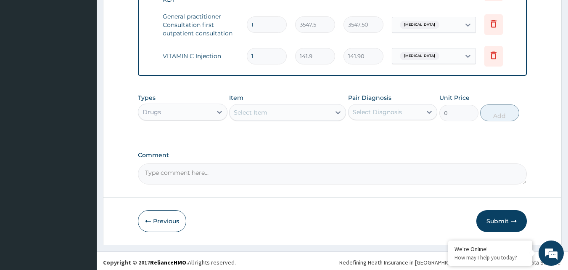
drag, startPoint x: 259, startPoint y: 51, endPoint x: 199, endPoint y: 49, distance: 60.6
click at [199, 49] on tr "N/A VITAMIN C Injection 1 141.9 141.90 [MEDICAL_DATA] Delete" at bounding box center [316, 56] width 412 height 29
type input "2"
type input "283.80"
type input "2"
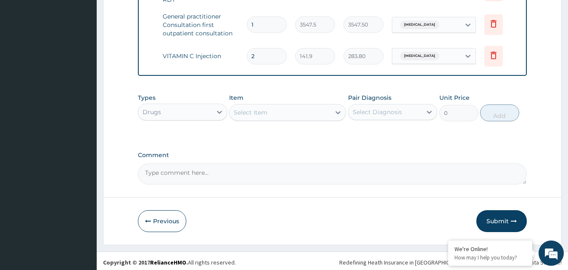
click at [500, 219] on button "Submit" at bounding box center [502, 221] width 50 height 22
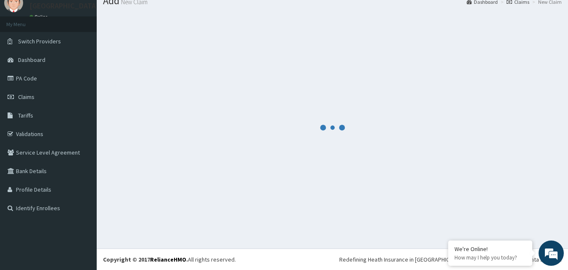
scroll to position [0, 0]
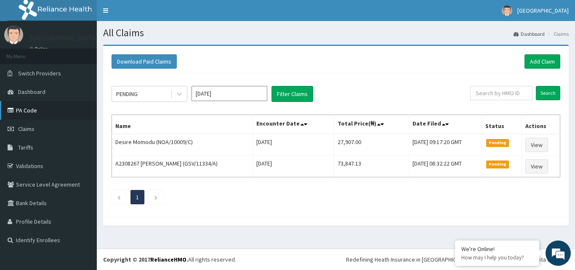
click at [23, 110] on link "PA Code" at bounding box center [48, 110] width 97 height 19
click at [542, 60] on link "Add Claim" at bounding box center [542, 61] width 36 height 14
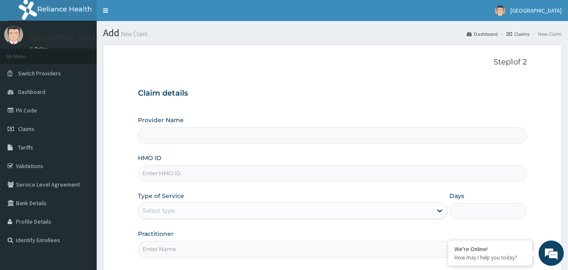
type input "[GEOGRAPHIC_DATA]"
click at [175, 175] on input "HMO ID" at bounding box center [333, 173] width 390 height 16
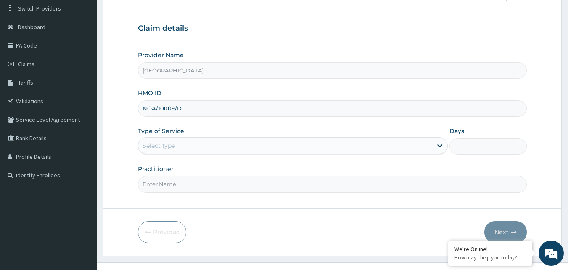
scroll to position [79, 0]
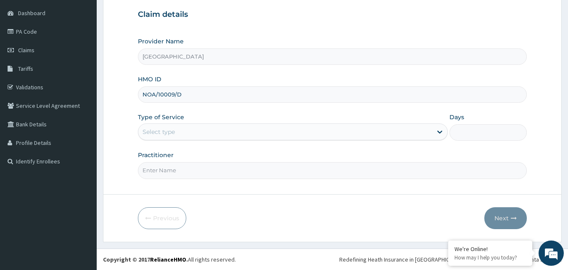
type input "NOA/10009/D"
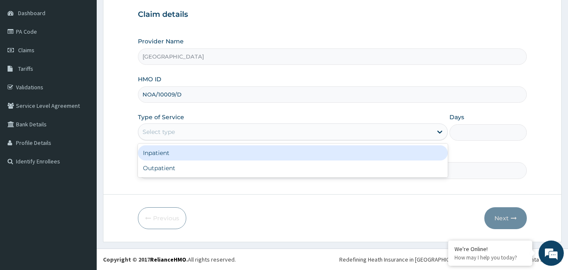
click at [171, 134] on div "Select type" at bounding box center [159, 131] width 32 height 8
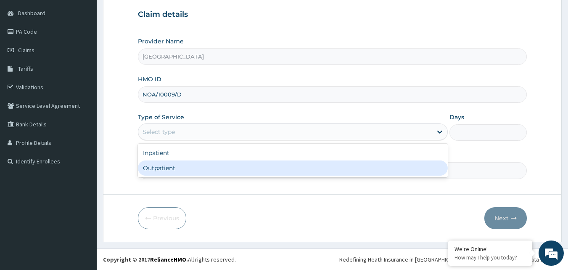
click at [160, 170] on div "Outpatient" at bounding box center [293, 167] width 310 height 15
type input "1"
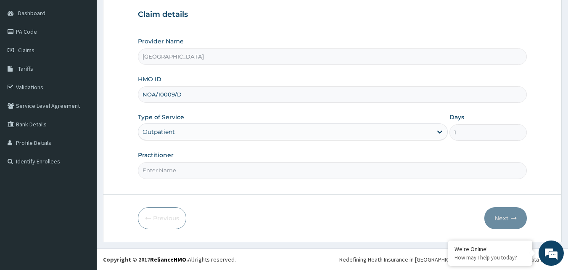
click at [165, 170] on input "Practitioner" at bounding box center [333, 170] width 390 height 16
type input "[PERSON_NAME]"
click at [506, 218] on button "Next" at bounding box center [506, 218] width 42 height 22
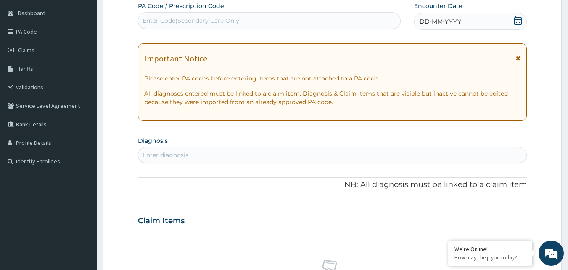
click at [172, 21] on div "Enter Code(Secondary Care Only)" at bounding box center [192, 20] width 99 height 8
type input "PA/6D92A5"
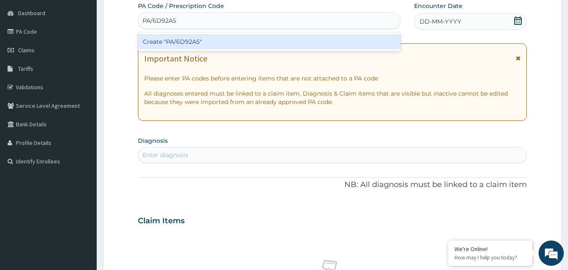
click at [202, 41] on div "Create "PA/6D92A5"" at bounding box center [269, 41] width 263 height 15
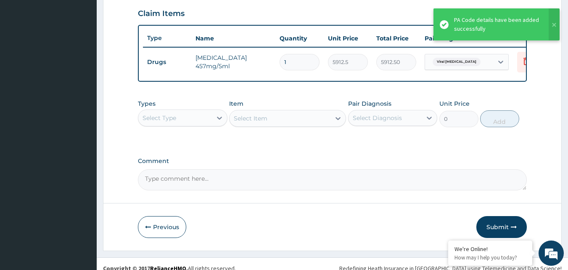
scroll to position [295, 0]
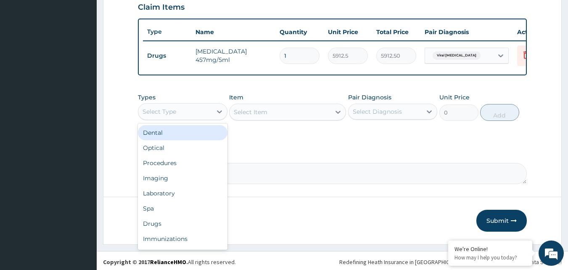
click at [208, 118] on div "Select Type" at bounding box center [175, 111] width 74 height 13
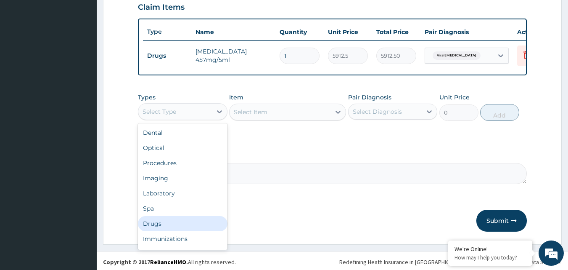
drag, startPoint x: 157, startPoint y: 230, endPoint x: 170, endPoint y: 223, distance: 14.9
click at [157, 230] on div "Drugs" at bounding box center [183, 223] width 90 height 15
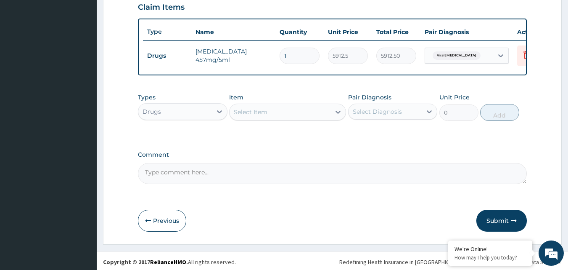
click at [285, 119] on div "Select Item" at bounding box center [280, 111] width 101 height 13
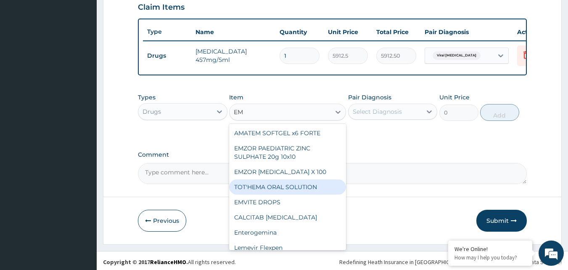
type input "E"
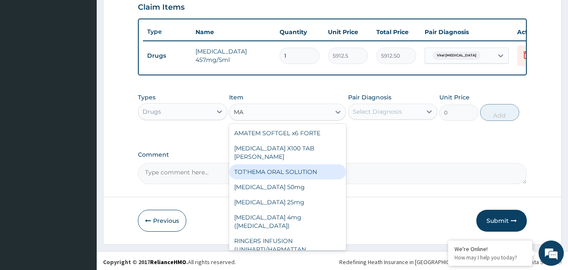
type input "MAL"
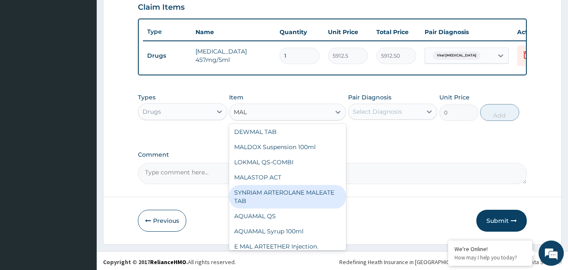
scroll to position [61, 0]
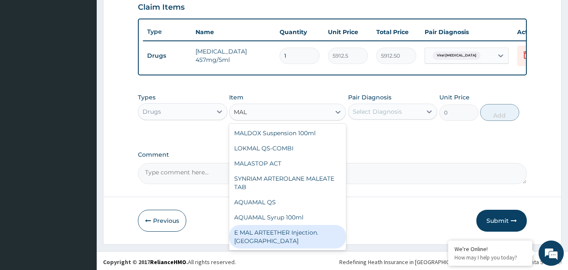
click at [277, 245] on div "E MAL ARTEETHER Injection. [GEOGRAPHIC_DATA]" at bounding box center [287, 237] width 117 height 24
type input "1773.75"
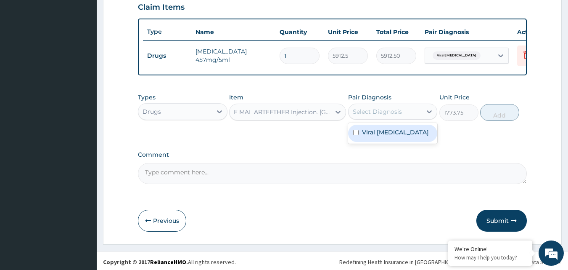
click at [383, 116] on div "Select Diagnosis" at bounding box center [377, 111] width 49 height 8
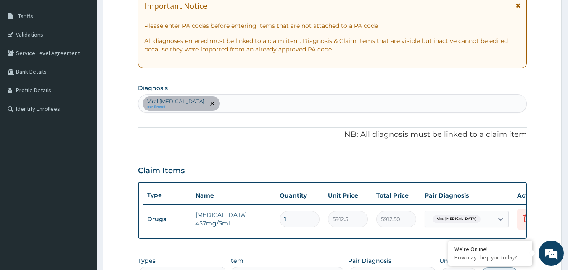
scroll to position [126, 0]
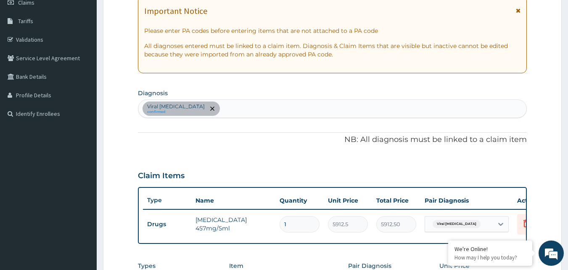
click at [226, 108] on div "Viral [MEDICAL_DATA] confirmed" at bounding box center [332, 109] width 389 height 18
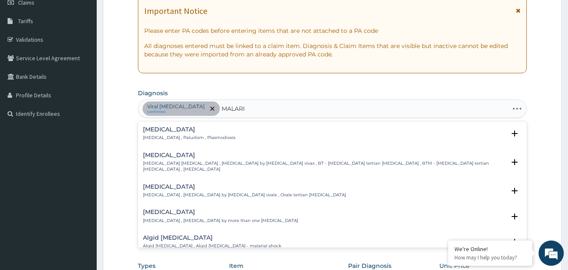
type input "[MEDICAL_DATA]"
click at [238, 218] on p "[MEDICAL_DATA] , [MEDICAL_DATA] by more than one [MEDICAL_DATA]" at bounding box center [220, 221] width 155 height 6
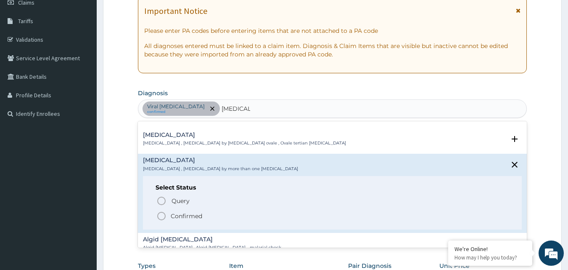
scroll to position [84, 0]
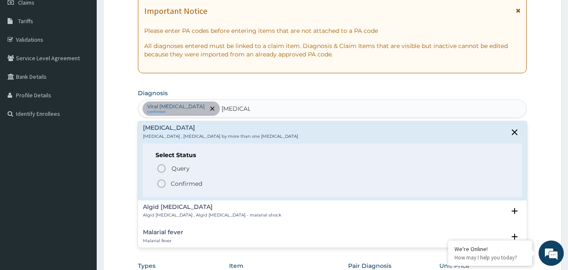
click at [186, 179] on p "Confirmed" at bounding box center [187, 183] width 32 height 8
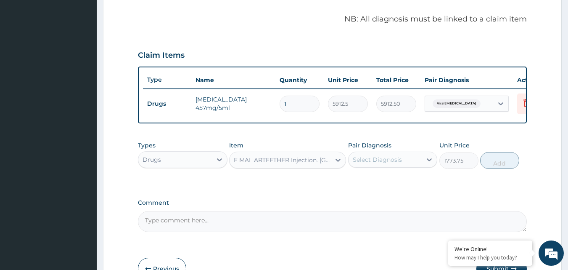
scroll to position [252, 0]
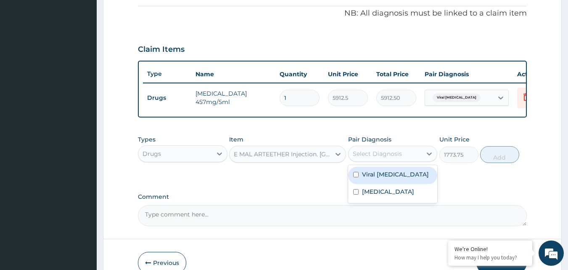
click at [381, 158] on div "Select Diagnosis" at bounding box center [377, 153] width 49 height 8
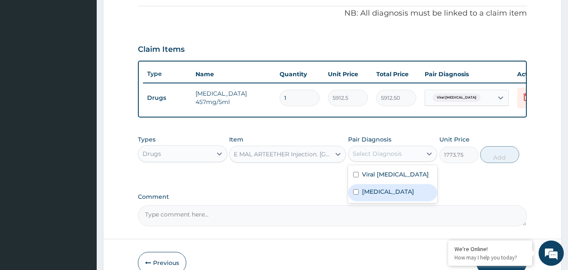
click at [372, 196] on label "[MEDICAL_DATA]" at bounding box center [388, 191] width 52 height 8
checkbox input "true"
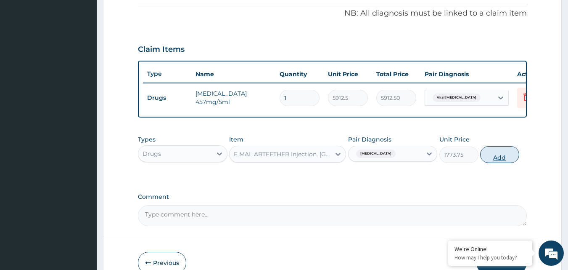
click at [498, 162] on button "Add" at bounding box center [500, 154] width 39 height 17
type input "0"
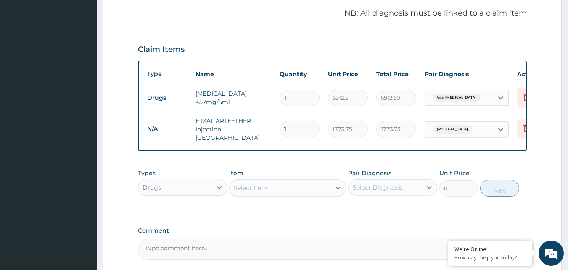
drag, startPoint x: 296, startPoint y: 129, endPoint x: 205, endPoint y: 123, distance: 90.7
click at [205, 123] on tr "N/A E MAL ARTEETHER Injection. FIDSON 1 1773.75 1773.75 [MEDICAL_DATA] Delete" at bounding box center [349, 129] width 412 height 34
type input "3"
type input "5321.25"
type input "3"
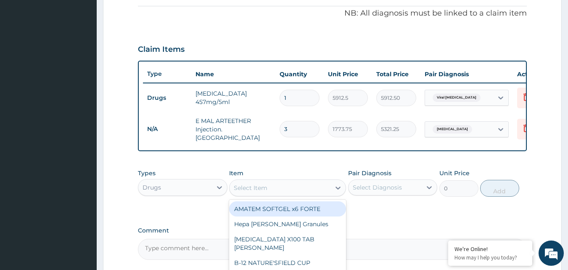
click at [258, 190] on div "Select Item" at bounding box center [251, 187] width 34 height 8
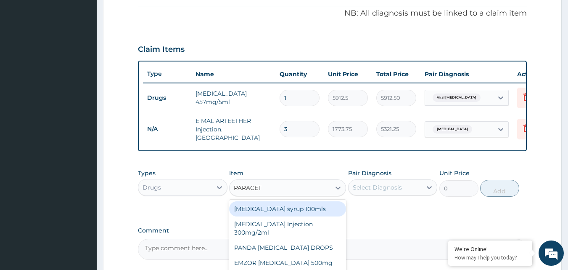
type input "PARACETA"
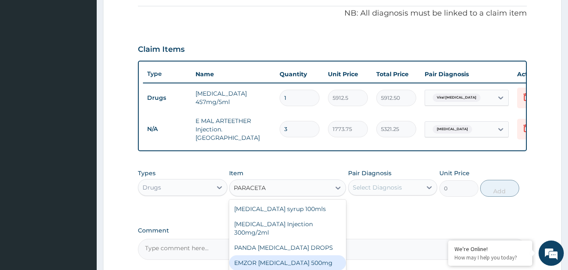
click at [304, 261] on div "EMZOR [MEDICAL_DATA] 500mg" at bounding box center [287, 262] width 117 height 15
type input "23.65"
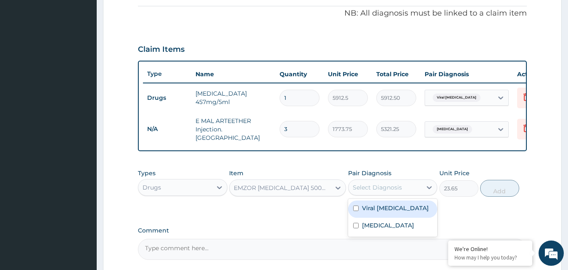
click at [384, 189] on div "Select Diagnosis" at bounding box center [377, 187] width 49 height 8
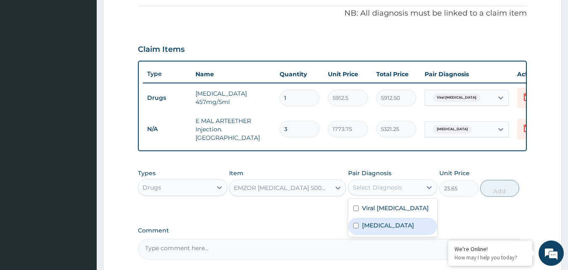
click at [382, 226] on label "[MEDICAL_DATA]" at bounding box center [388, 225] width 52 height 8
checkbox input "true"
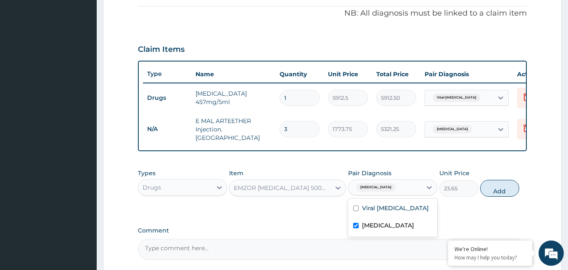
drag, startPoint x: 493, startPoint y: 193, endPoint x: 353, endPoint y: 128, distance: 154.6
click at [492, 189] on button "Add" at bounding box center [500, 188] width 39 height 17
type input "0"
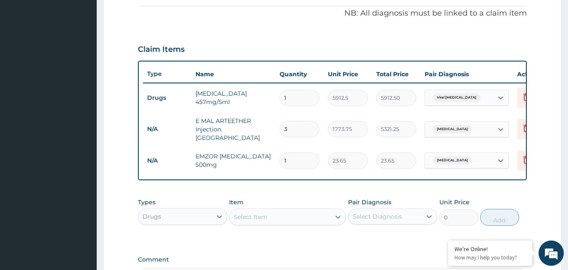
click at [301, 159] on input "1" at bounding box center [300, 160] width 40 height 16
type input "18"
type input "425.70"
type input "18"
click at [265, 219] on div "Select Item" at bounding box center [251, 216] width 34 height 8
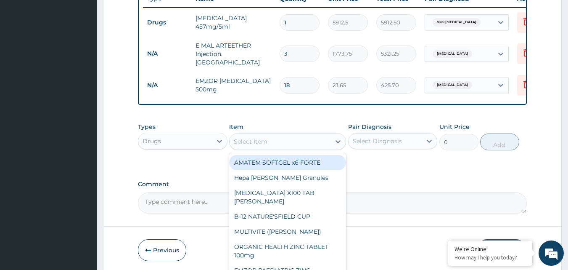
scroll to position [337, 0]
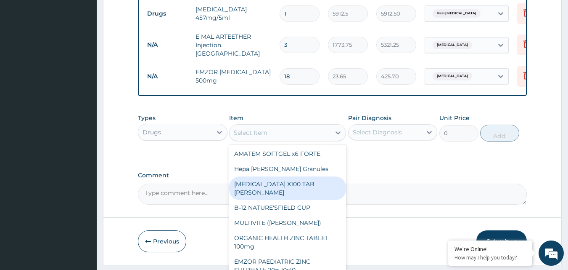
type input "C"
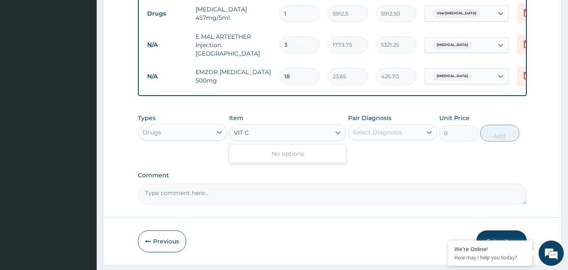
type input "VIT"
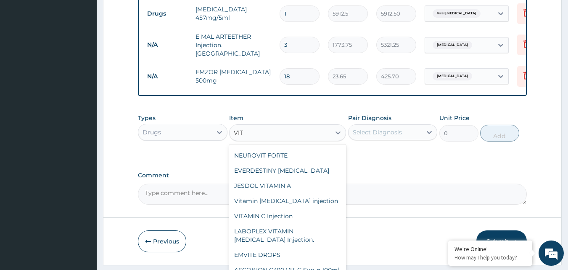
scroll to position [42, 0]
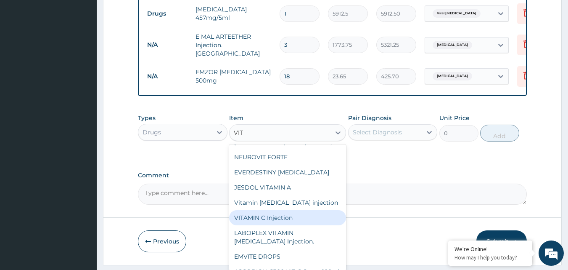
click at [287, 216] on div "VITAMIN C Injection" at bounding box center [287, 217] width 117 height 15
type input "141.9"
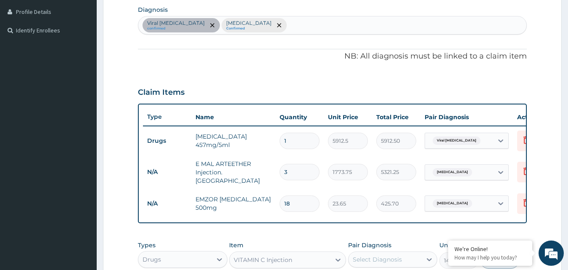
scroll to position [126, 0]
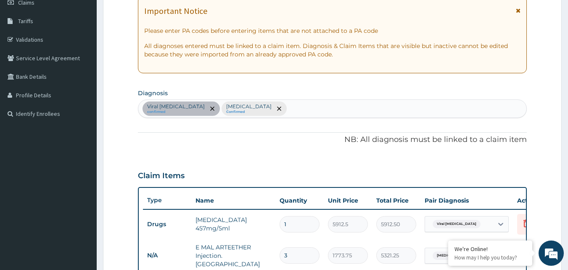
click at [265, 110] on div "Viral [MEDICAL_DATA] confirmed [MEDICAL_DATA] Confirmed" at bounding box center [332, 109] width 389 height 18
type input "UPPER RES"
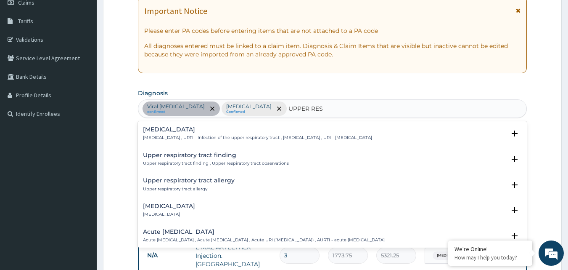
click at [192, 134] on div "[MEDICAL_DATA] [MEDICAL_DATA] , URTI - Infection of the upper respiratory tract…" at bounding box center [257, 133] width 229 height 15
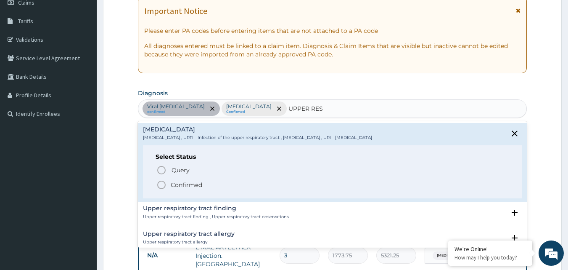
click at [185, 189] on p "Confirmed" at bounding box center [187, 185] width 32 height 8
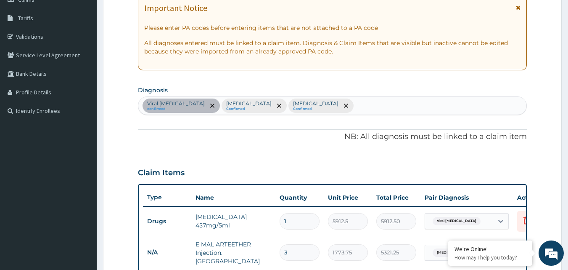
scroll to position [361, 0]
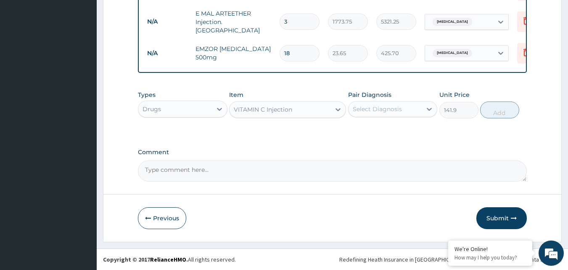
click at [375, 110] on div "Select Diagnosis" at bounding box center [377, 109] width 49 height 8
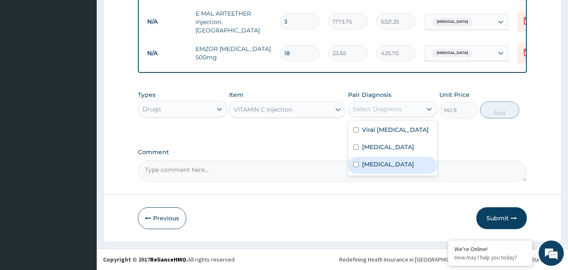
click at [388, 168] on label "[MEDICAL_DATA]" at bounding box center [388, 164] width 52 height 8
checkbox input "true"
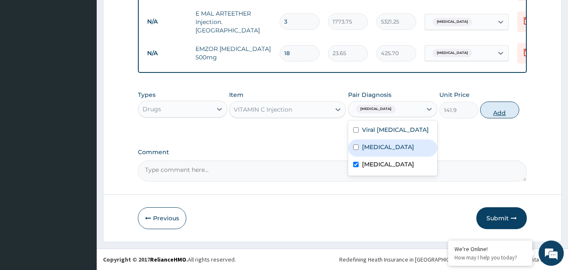
click at [500, 108] on button "Add" at bounding box center [500, 109] width 39 height 17
type input "0"
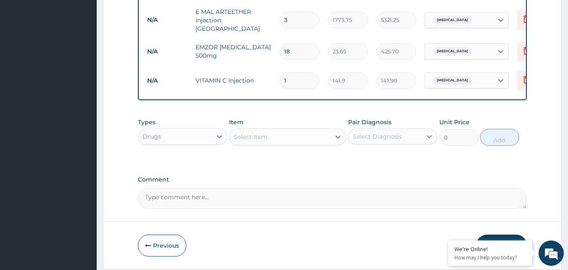
drag, startPoint x: 294, startPoint y: 77, endPoint x: 223, endPoint y: 77, distance: 70.7
click at [223, 77] on tr "N/A VITAMIN C Injection 1 141.9 141.90 [MEDICAL_DATA] Delete" at bounding box center [349, 80] width 412 height 29
type input "2"
type input "283.80"
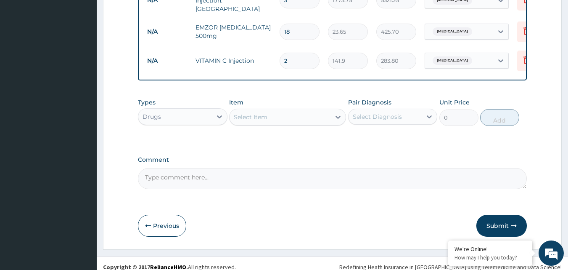
scroll to position [390, 0]
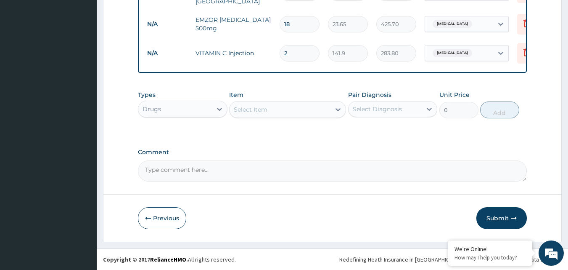
type input "2"
click at [259, 111] on div "Select Item" at bounding box center [251, 109] width 34 height 8
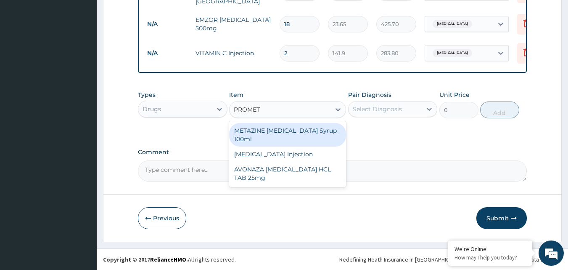
type input "PROMETH"
click at [322, 133] on div "METAZINE [MEDICAL_DATA] Syrup 100ml" at bounding box center [287, 135] width 117 height 24
type input "1419"
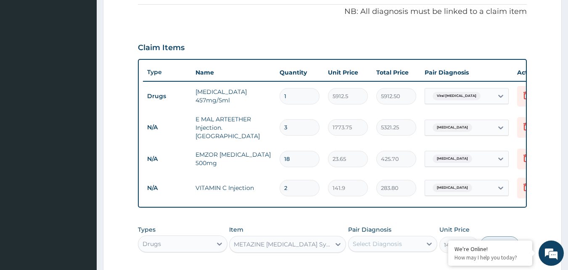
scroll to position [180, 0]
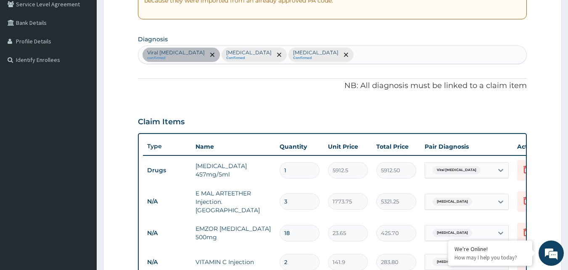
click at [366, 52] on div "Viral [MEDICAL_DATA] confirmed [MEDICAL_DATA] Confirmed [MEDICAL_DATA] Confirmed" at bounding box center [332, 55] width 389 height 18
type input "RHINI"
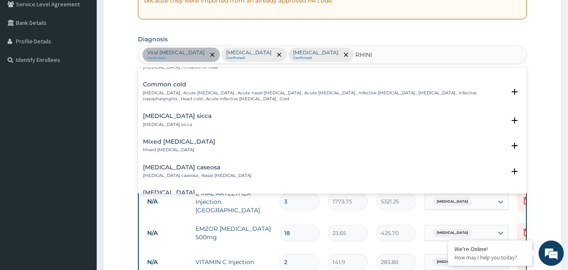
scroll to position [84, 0]
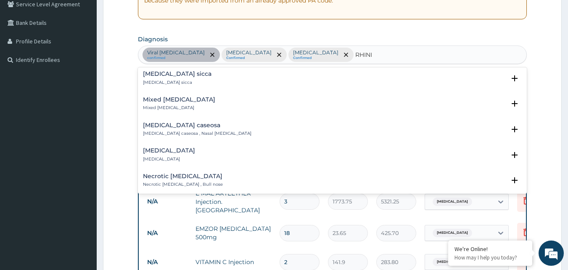
click at [159, 157] on p "[MEDICAL_DATA]" at bounding box center [169, 159] width 52 height 6
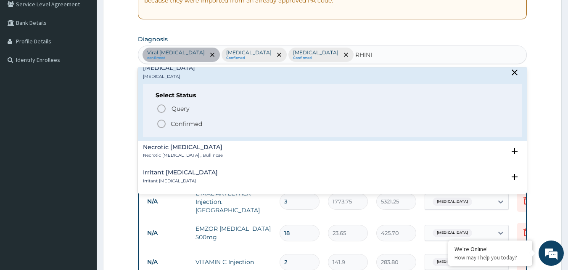
scroll to position [168, 0]
click at [193, 123] on p "Confirmed" at bounding box center [187, 122] width 32 height 8
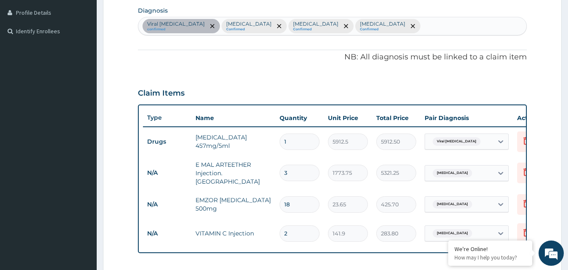
scroll to position [306, 0]
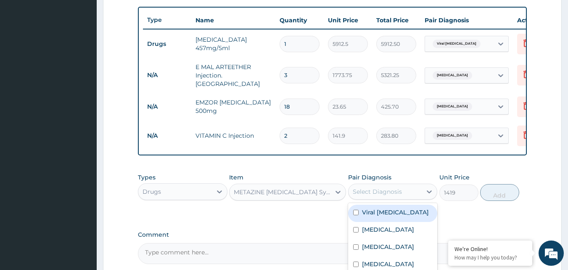
click at [404, 190] on div "Select Diagnosis" at bounding box center [386, 191] width 74 height 13
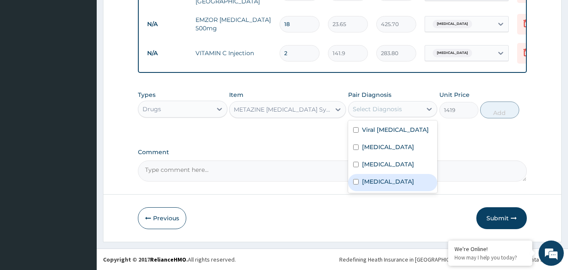
drag, startPoint x: 378, startPoint y: 191, endPoint x: 574, endPoint y: 107, distance: 213.2
click at [386, 186] on label "[MEDICAL_DATA]" at bounding box center [388, 181] width 52 height 8
checkbox input "true"
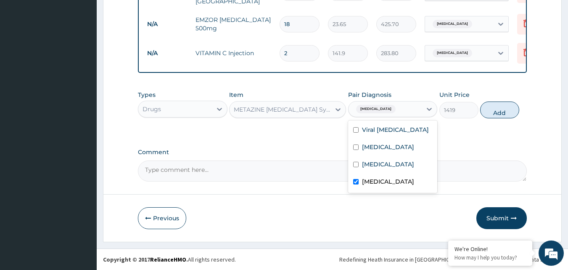
click at [498, 112] on button "Add" at bounding box center [500, 109] width 39 height 17
type input "0"
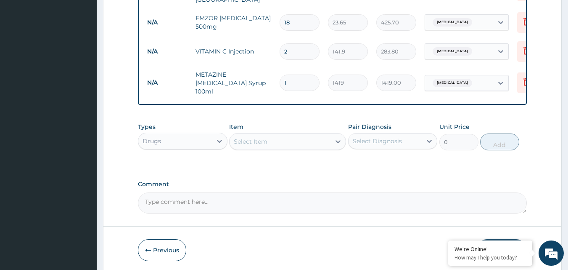
click at [250, 148] on div "Select Item" at bounding box center [280, 141] width 101 height 13
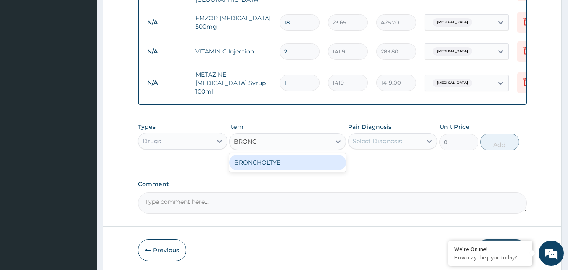
type input "BRONCH"
click at [287, 162] on div "BRONCHOLTYE" at bounding box center [287, 162] width 117 height 15
type input "1773.75"
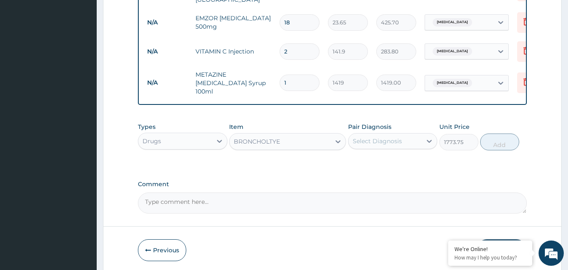
click at [379, 144] on div "Select Diagnosis" at bounding box center [377, 141] width 49 height 8
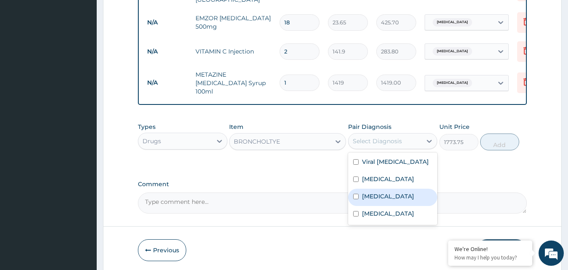
drag, startPoint x: 385, startPoint y: 200, endPoint x: 428, endPoint y: 203, distance: 42.2
click at [390, 200] on label "[MEDICAL_DATA]" at bounding box center [388, 196] width 52 height 8
checkbox input "true"
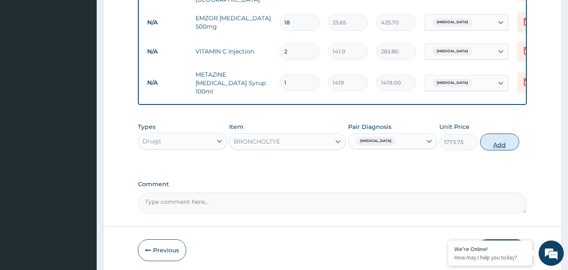
click at [503, 143] on button "Add" at bounding box center [500, 141] width 39 height 17
type input "0"
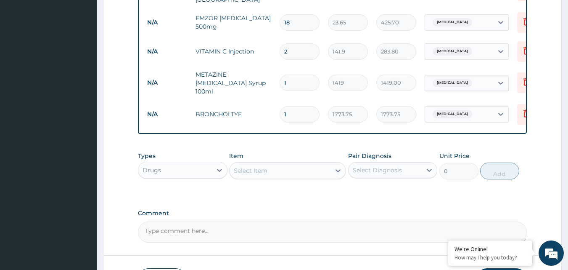
scroll to position [433, 0]
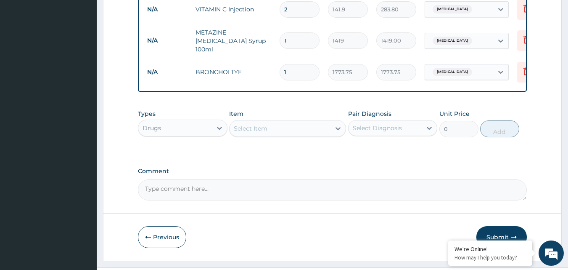
click at [255, 130] on div "Select Item" at bounding box center [251, 128] width 34 height 8
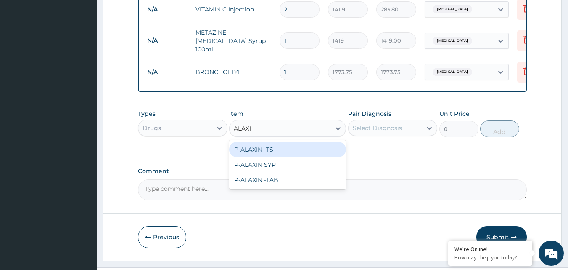
type input "ALAXIN"
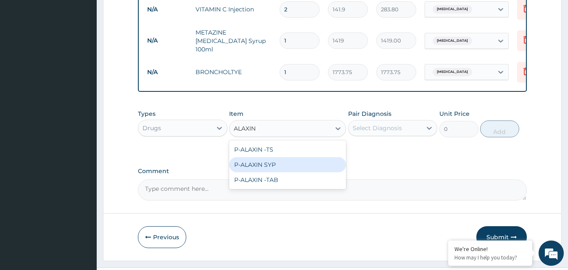
click at [268, 168] on div "P-ALAXIN SYP" at bounding box center [287, 164] width 117 height 15
type input "2128.5"
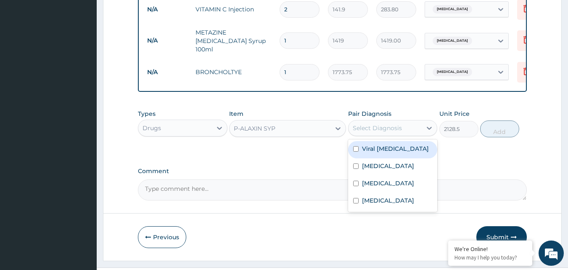
click at [382, 129] on div "Select Diagnosis" at bounding box center [377, 128] width 49 height 8
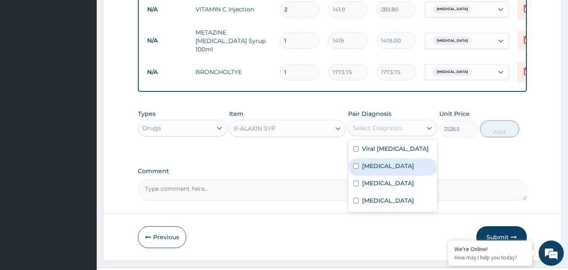
drag, startPoint x: 388, startPoint y: 169, endPoint x: 512, endPoint y: 154, distance: 125.1
click at [390, 169] on label "[MEDICAL_DATA]" at bounding box center [388, 166] width 52 height 8
checkbox input "true"
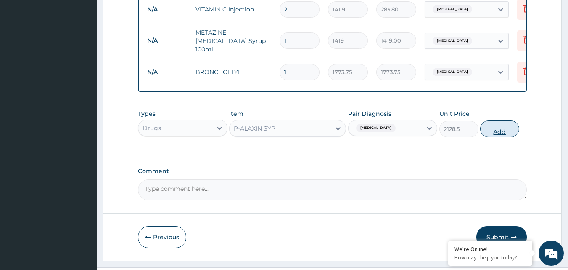
click at [502, 130] on button "Add" at bounding box center [500, 128] width 39 height 17
type input "0"
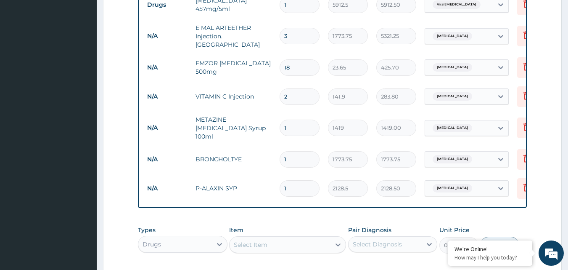
scroll to position [475, 0]
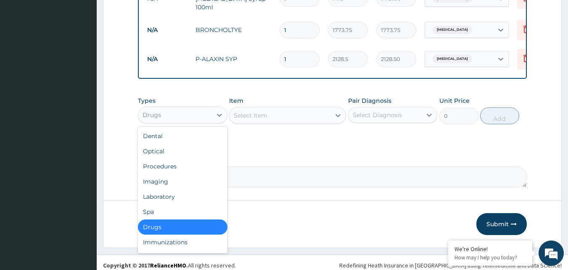
click at [173, 118] on div "Drugs" at bounding box center [175, 114] width 74 height 13
click at [176, 195] on div "Laboratory" at bounding box center [183, 196] width 90 height 15
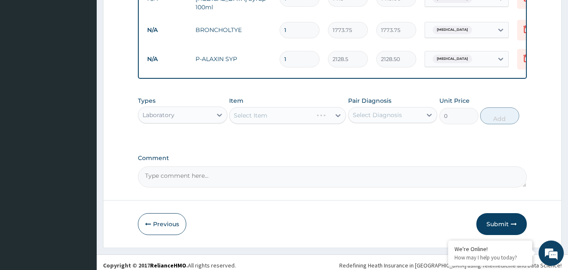
click at [258, 119] on div "Select Item" at bounding box center [251, 115] width 34 height 8
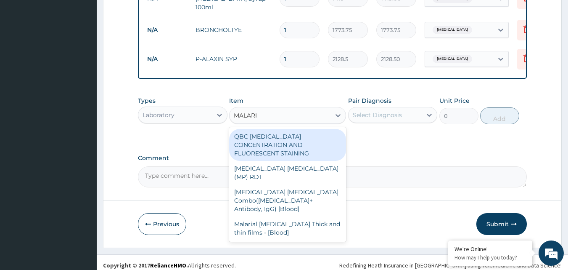
type input "[MEDICAL_DATA]"
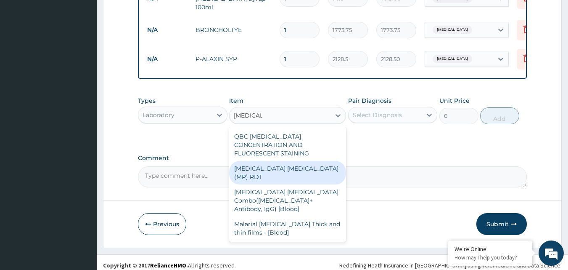
click at [288, 164] on div "[MEDICAL_DATA] [MEDICAL_DATA] (MP) RDT" at bounding box center [287, 173] width 117 height 24
type input "1612.5"
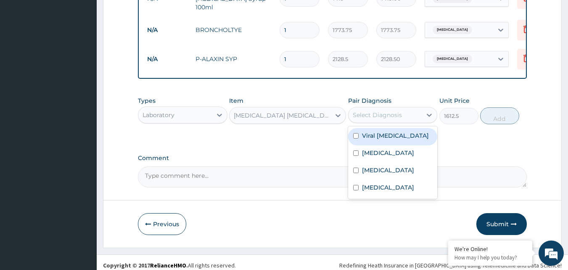
click at [402, 120] on div "Select Diagnosis" at bounding box center [386, 114] width 74 height 13
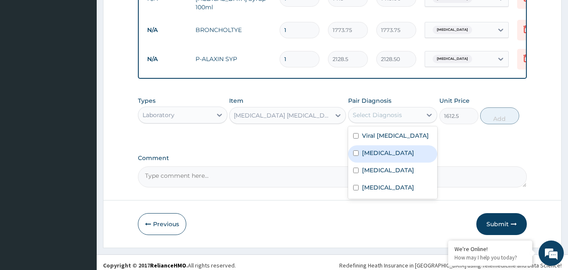
drag, startPoint x: 385, startPoint y: 158, endPoint x: 470, endPoint y: 151, distance: 85.3
click at [385, 157] on label "[MEDICAL_DATA]" at bounding box center [388, 153] width 52 height 8
checkbox input "true"
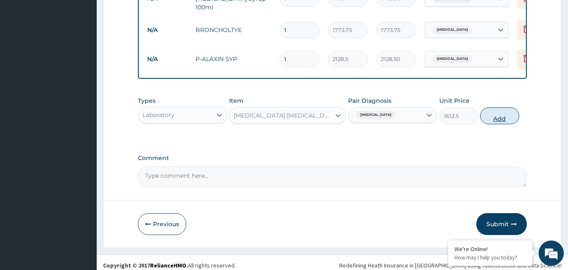
click at [506, 120] on button "Add" at bounding box center [500, 115] width 39 height 17
type input "0"
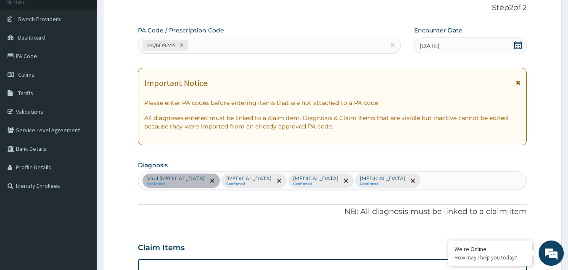
scroll to position [54, 0]
click at [420, 179] on div "Viral [MEDICAL_DATA] confirmed [MEDICAL_DATA] Confirmed [MEDICAL_DATA] Confirme…" at bounding box center [332, 181] width 389 height 18
type input "[MEDICAL_DATA]"
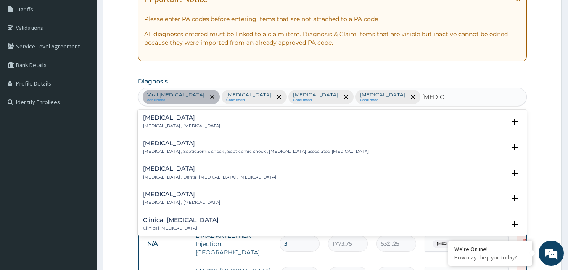
scroll to position [42, 0]
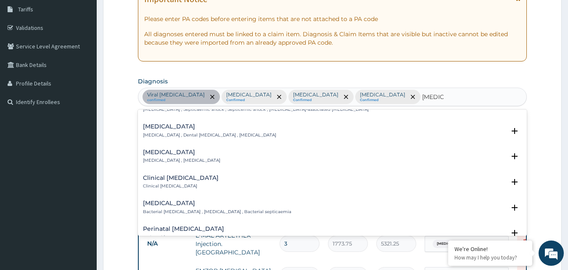
click at [199, 205] on h4 "[MEDICAL_DATA]" at bounding box center [217, 203] width 149 height 6
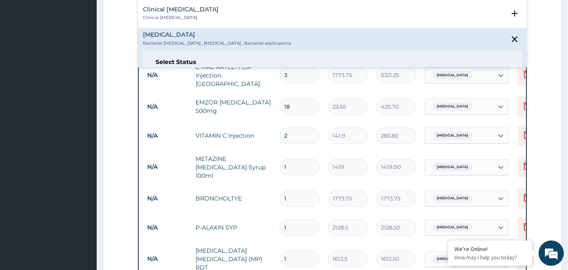
scroll to position [84, 0]
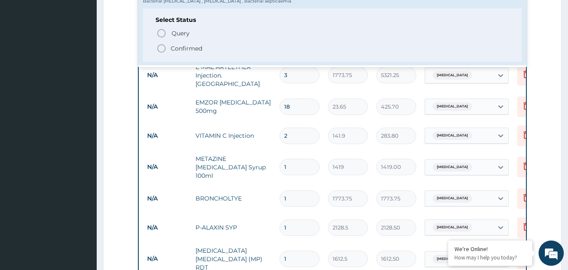
drag, startPoint x: 190, startPoint y: 50, endPoint x: 257, endPoint y: 66, distance: 69.3
click at [190, 50] on p "Confirmed" at bounding box center [187, 48] width 32 height 8
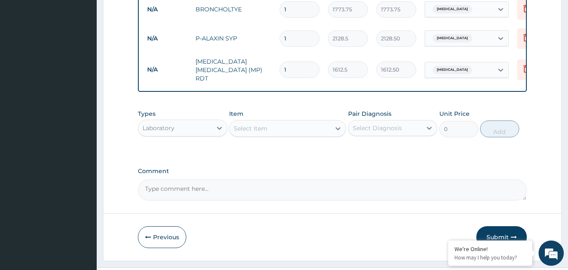
scroll to position [511, 0]
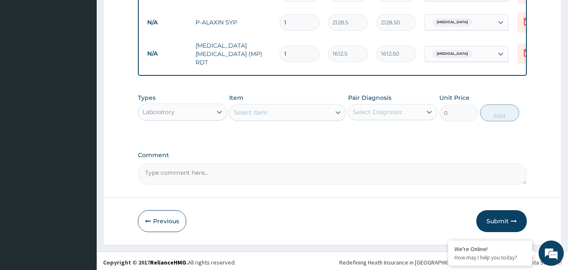
click at [245, 111] on div "Select Item" at bounding box center [251, 112] width 34 height 8
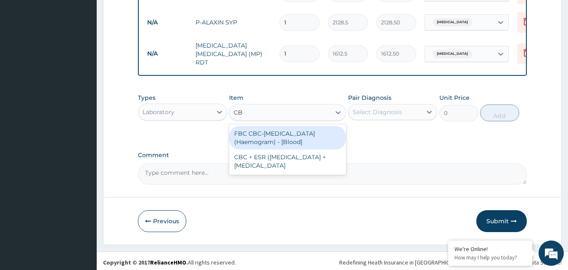
type input "CBC"
click at [301, 135] on div "FBC CBC-[MEDICAL_DATA] (Haemogram) - [Blood]" at bounding box center [287, 138] width 117 height 24
type input "4300"
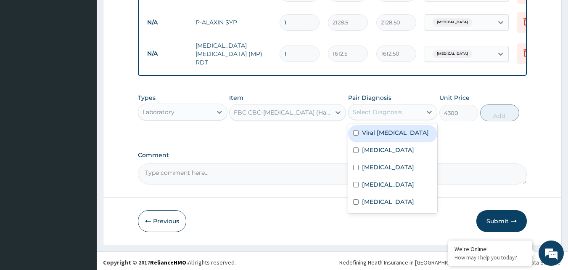
click at [406, 110] on div "Select Diagnosis" at bounding box center [386, 111] width 74 height 13
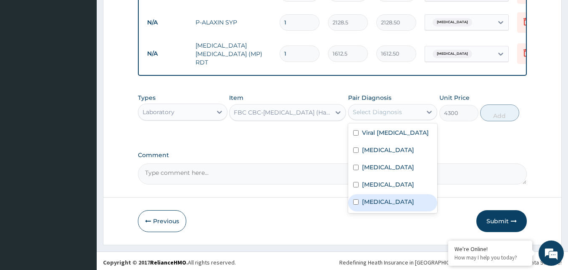
click at [394, 206] on label "[MEDICAL_DATA]" at bounding box center [388, 201] width 52 height 8
checkbox input "true"
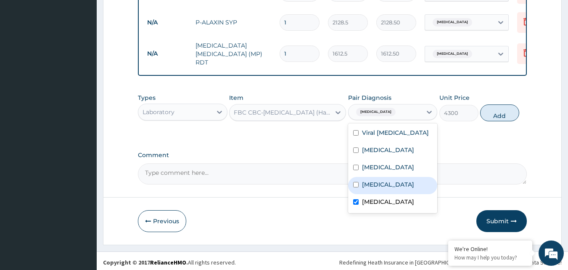
click at [503, 113] on button "Add" at bounding box center [500, 112] width 39 height 17
type input "0"
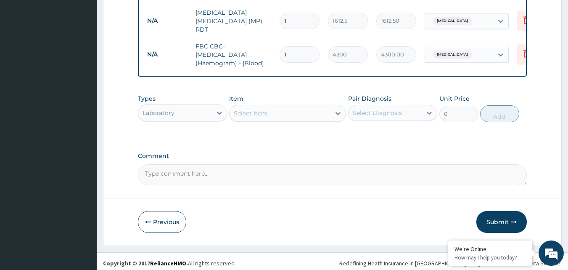
scroll to position [545, 0]
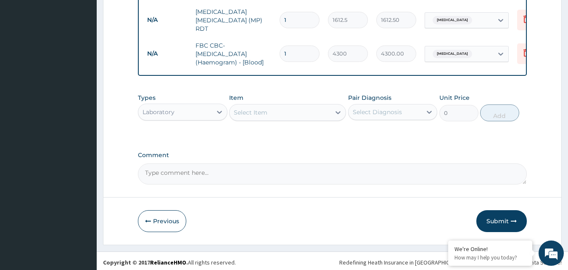
drag, startPoint x: 504, startPoint y: 219, endPoint x: 374, endPoint y: 157, distance: 143.4
click at [503, 219] on button "Submit" at bounding box center [502, 221] width 50 height 22
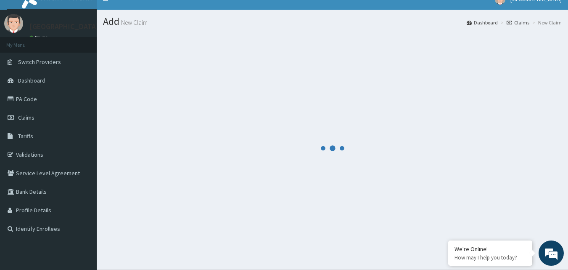
scroll to position [0, 0]
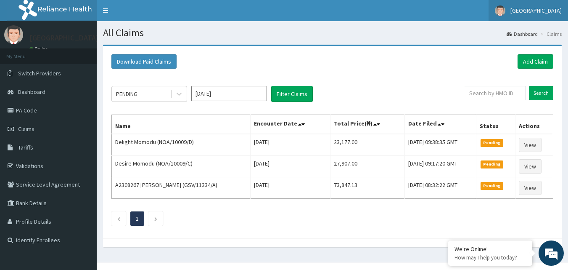
click at [536, 12] on span "[GEOGRAPHIC_DATA]" at bounding box center [536, 11] width 51 height 8
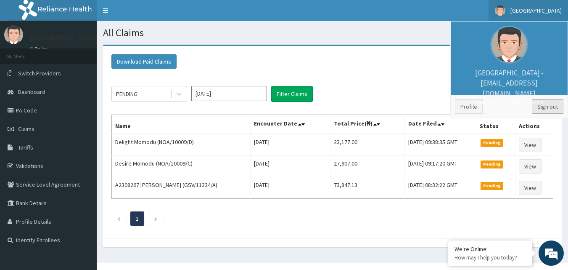
click at [544, 107] on link "Sign out" at bounding box center [548, 106] width 32 height 14
